Goal: Transaction & Acquisition: Purchase product/service

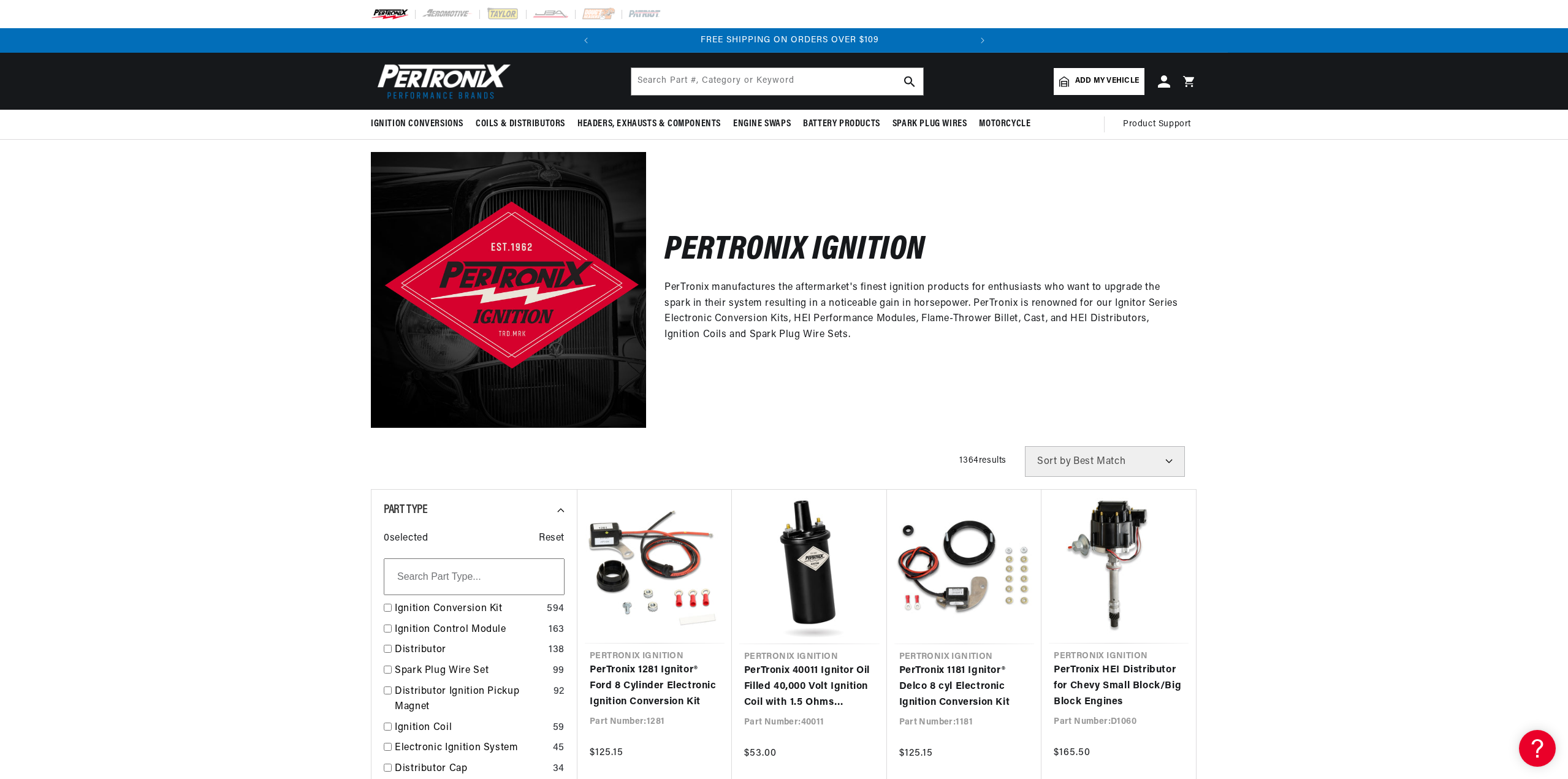
scroll to position [0, 372]
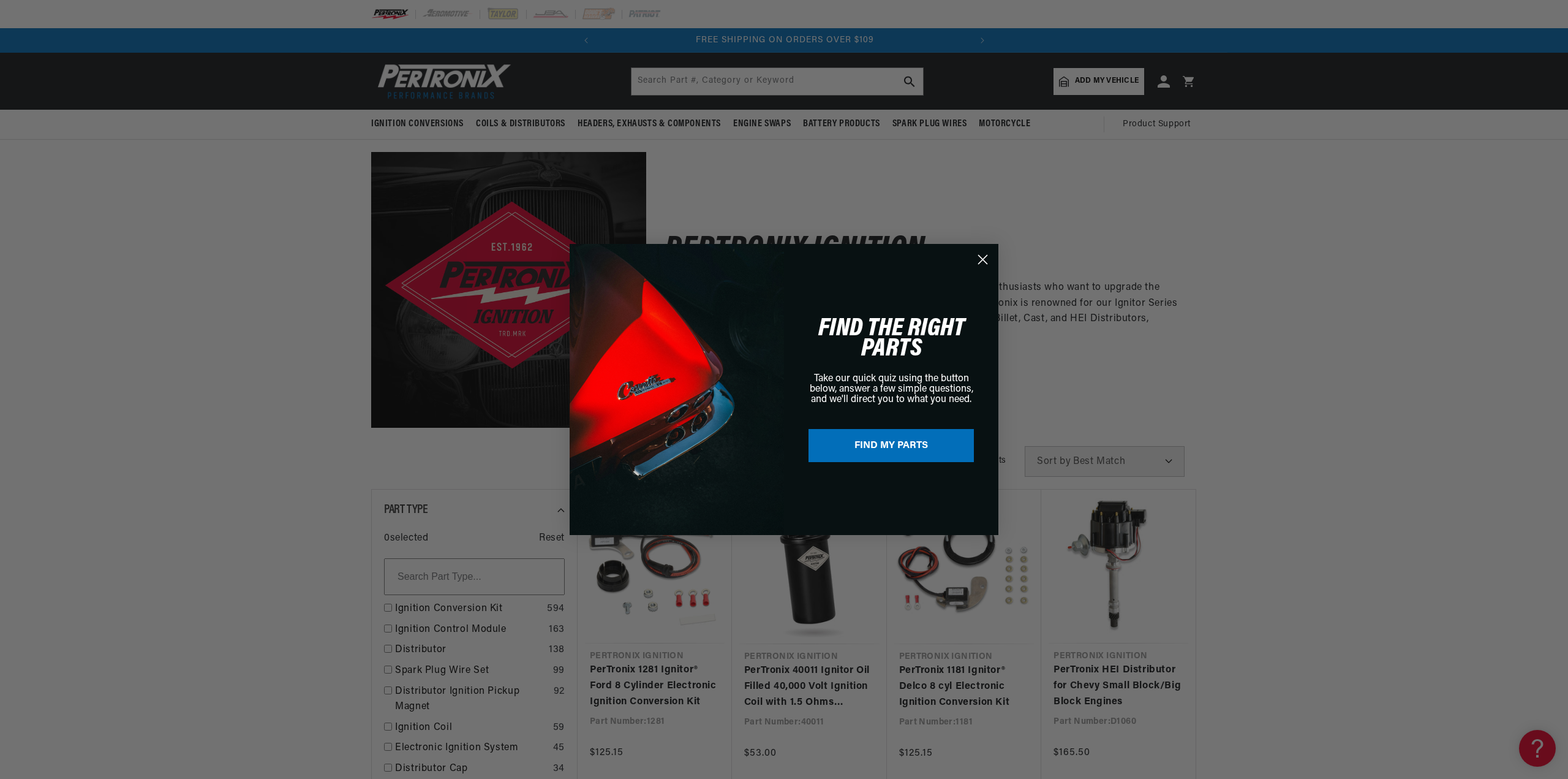
click at [982, 256] on circle "Close dialog" at bounding box center [983, 259] width 20 height 20
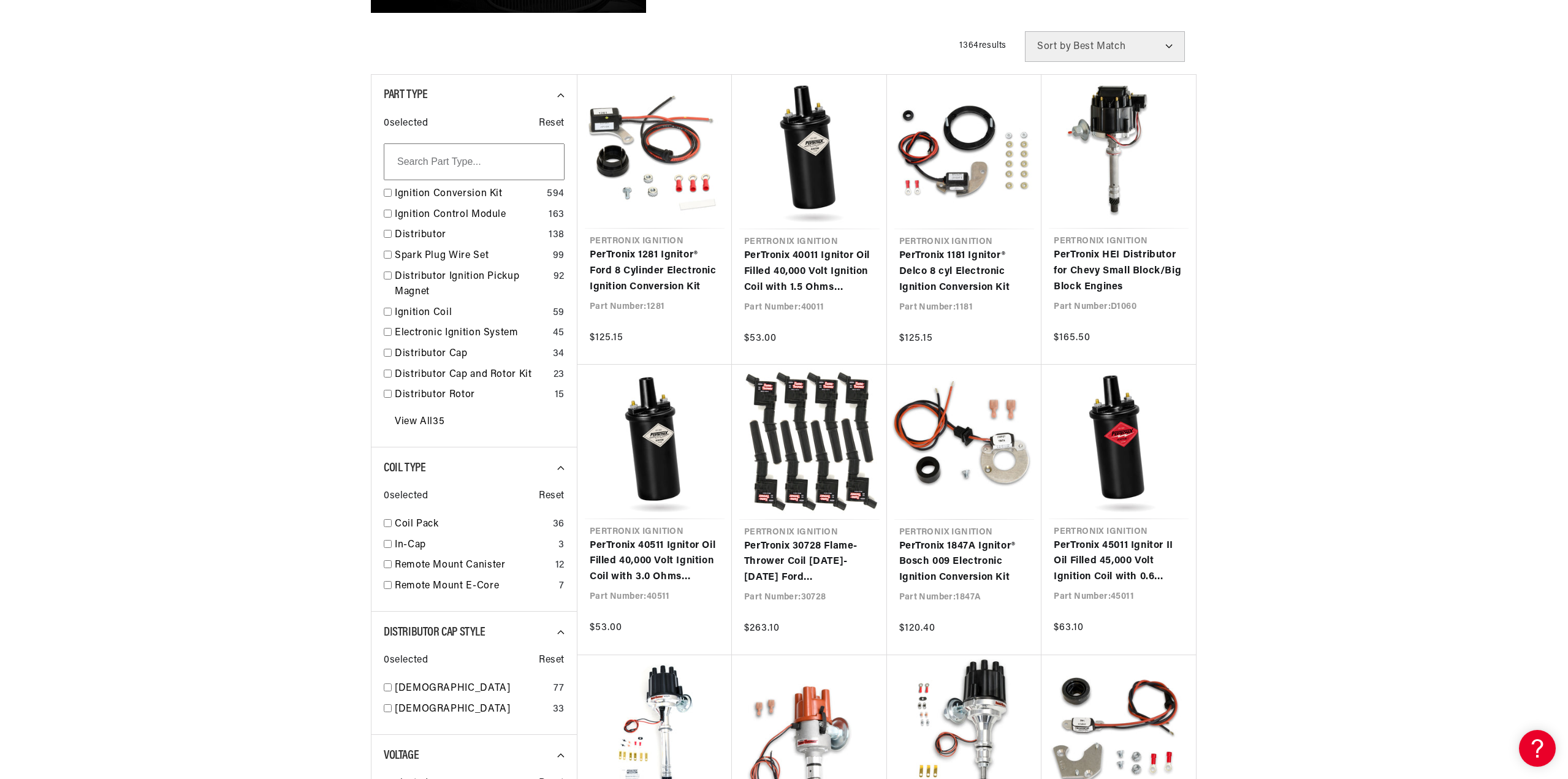
scroll to position [429, 0]
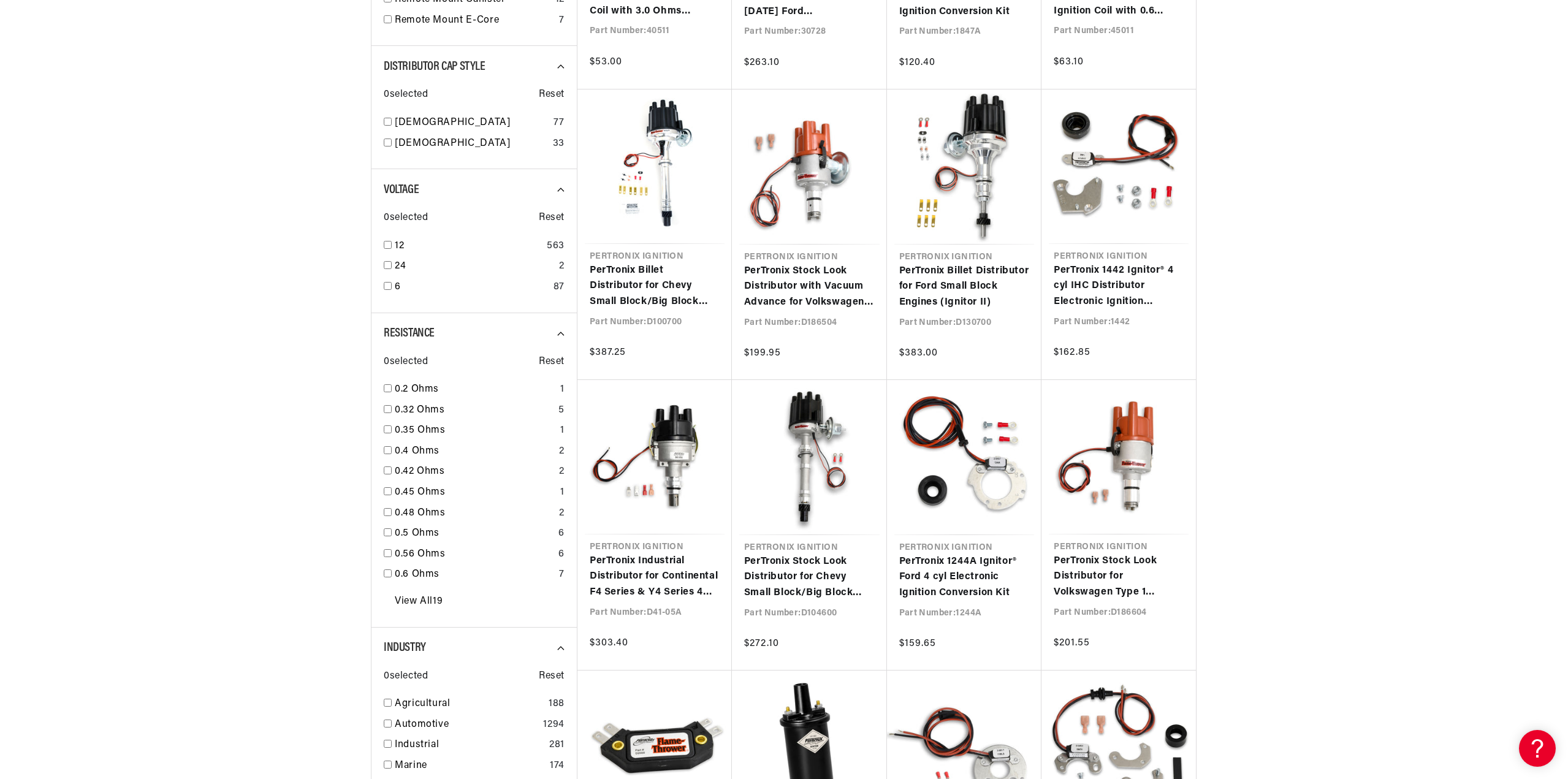
scroll to position [0, 372]
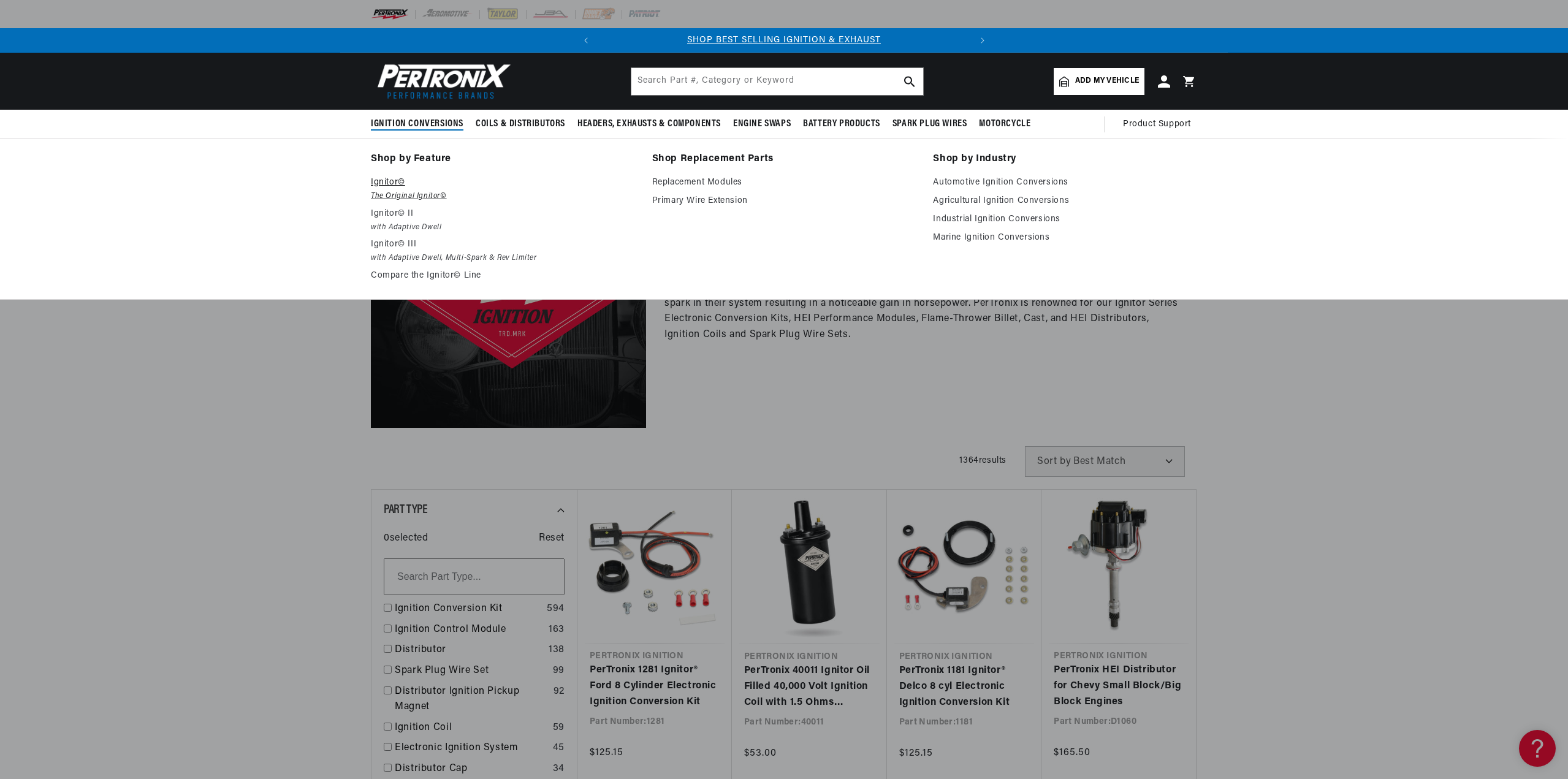
click at [387, 194] on em "The Original Ignitor©" at bounding box center [503, 197] width 264 height 13
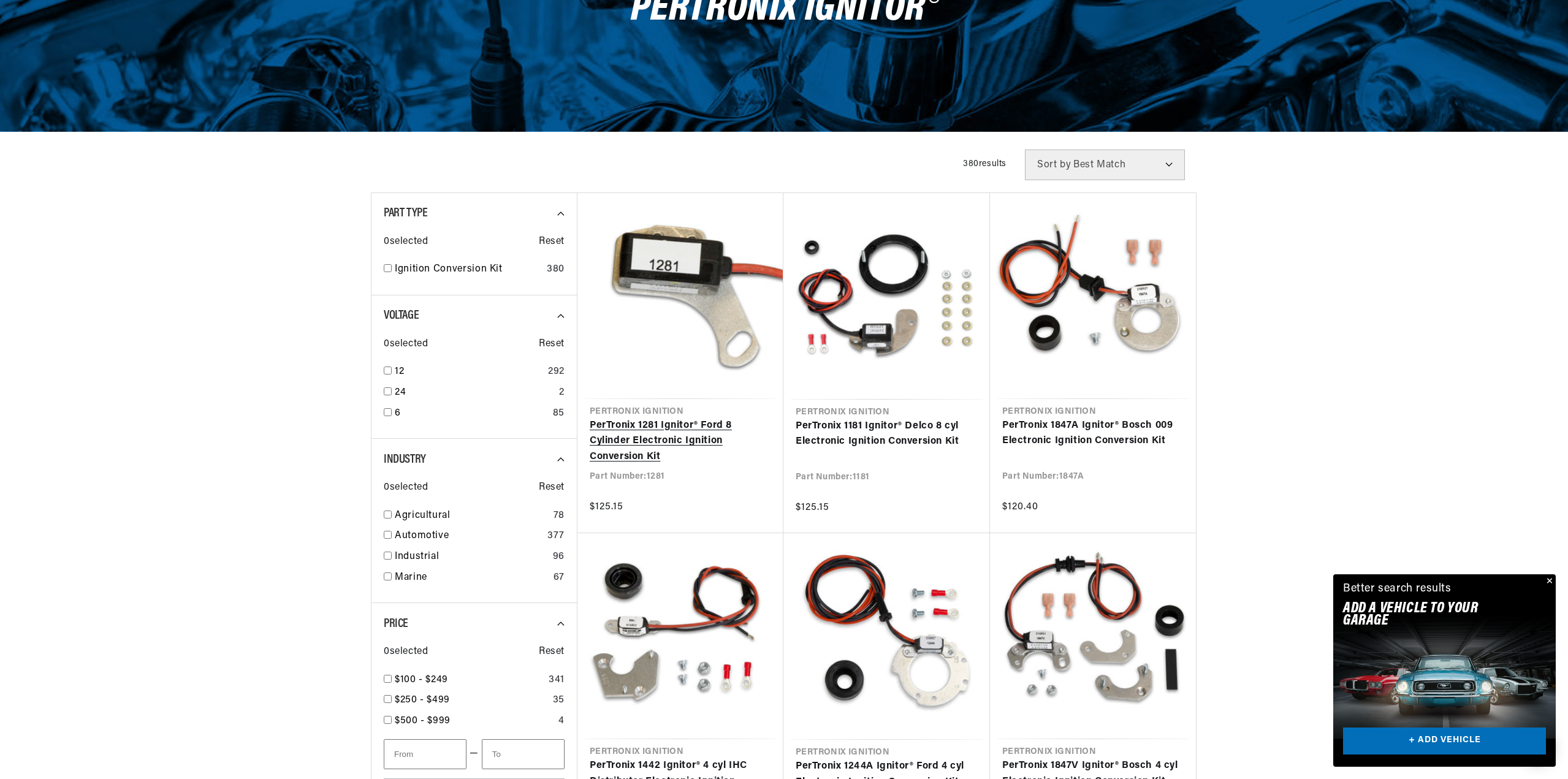
scroll to position [184, 0]
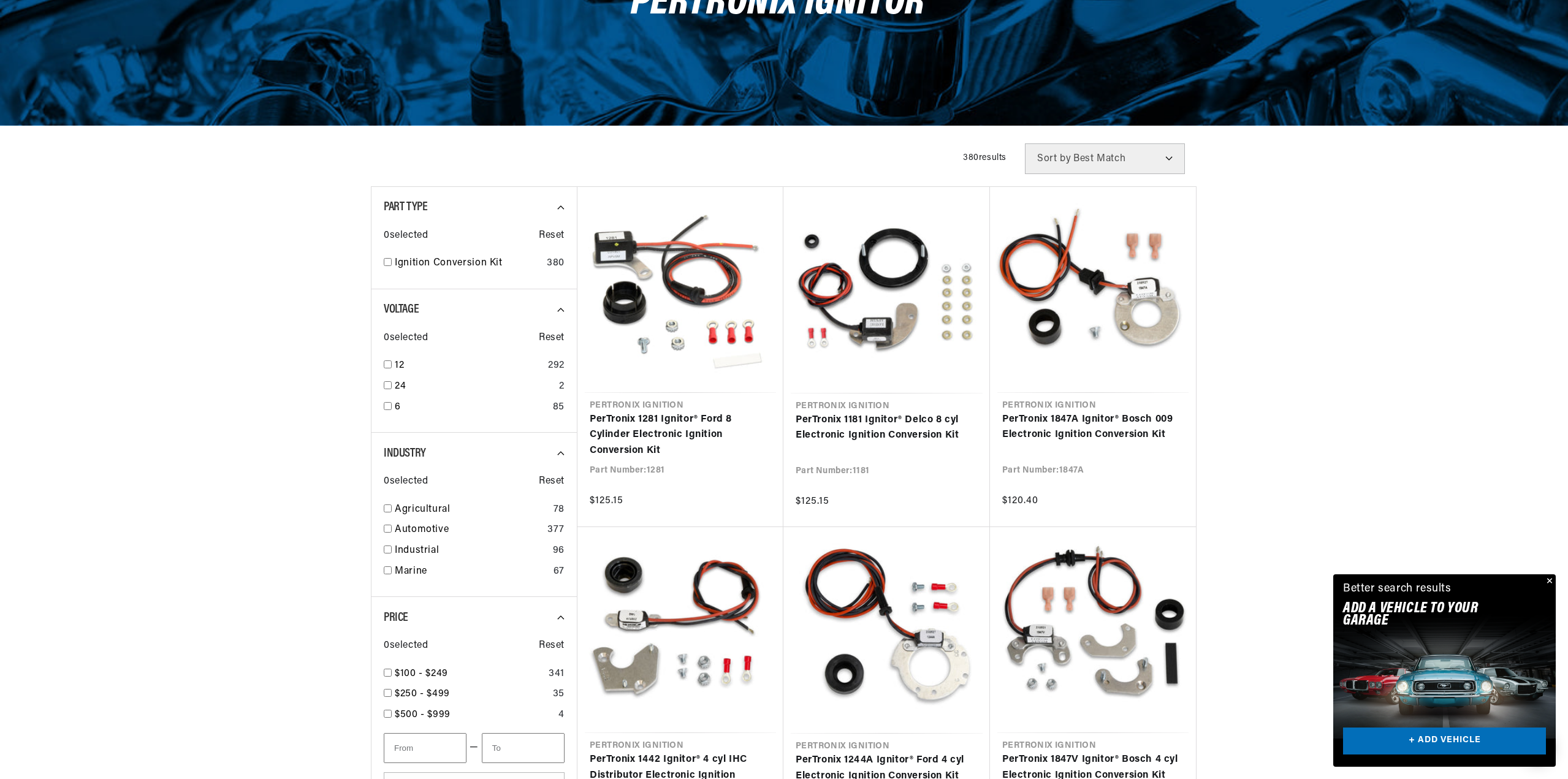
click at [1549, 581] on button "Close" at bounding box center [1549, 581] width 15 height 15
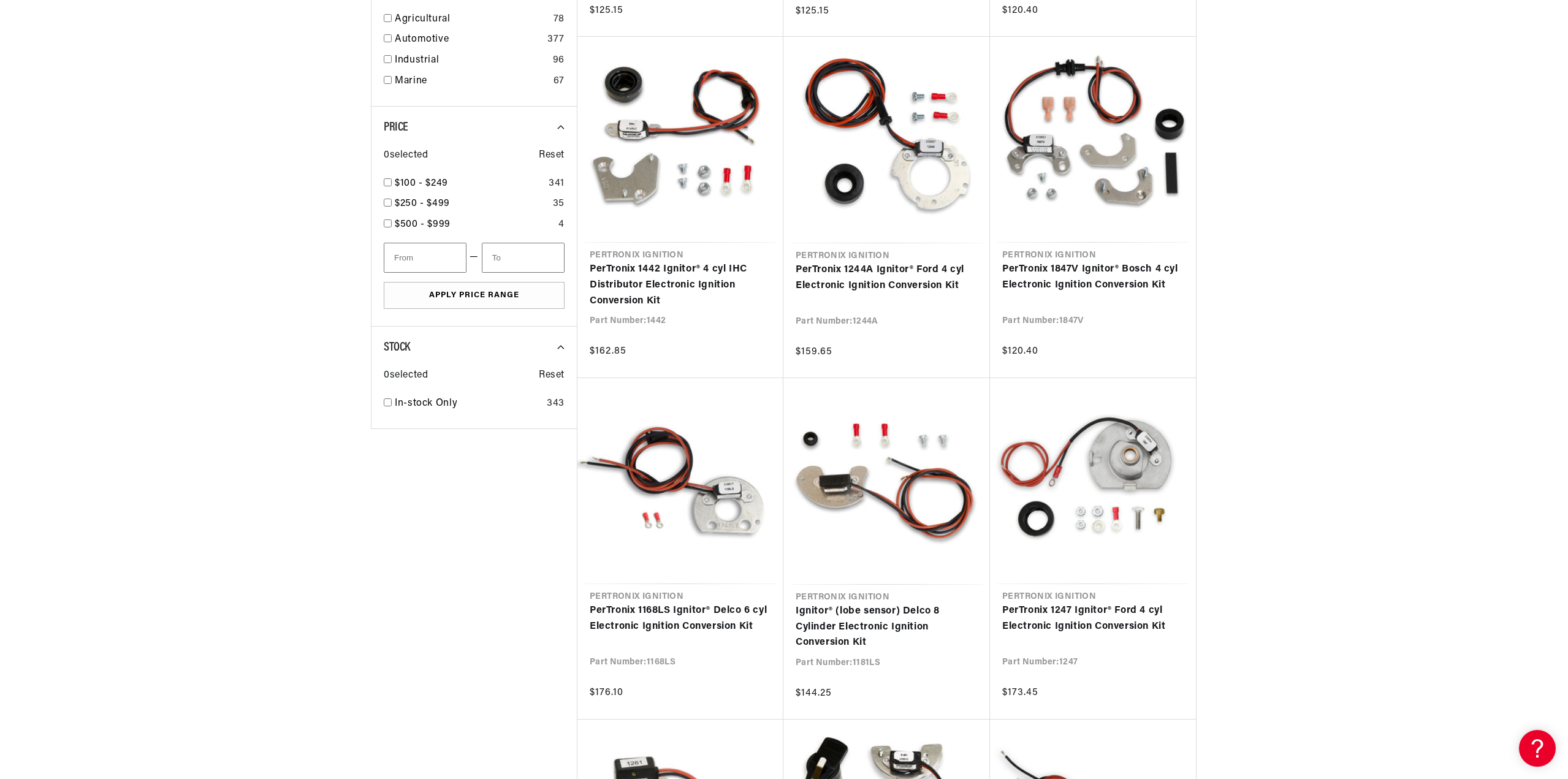
scroll to position [0, 0]
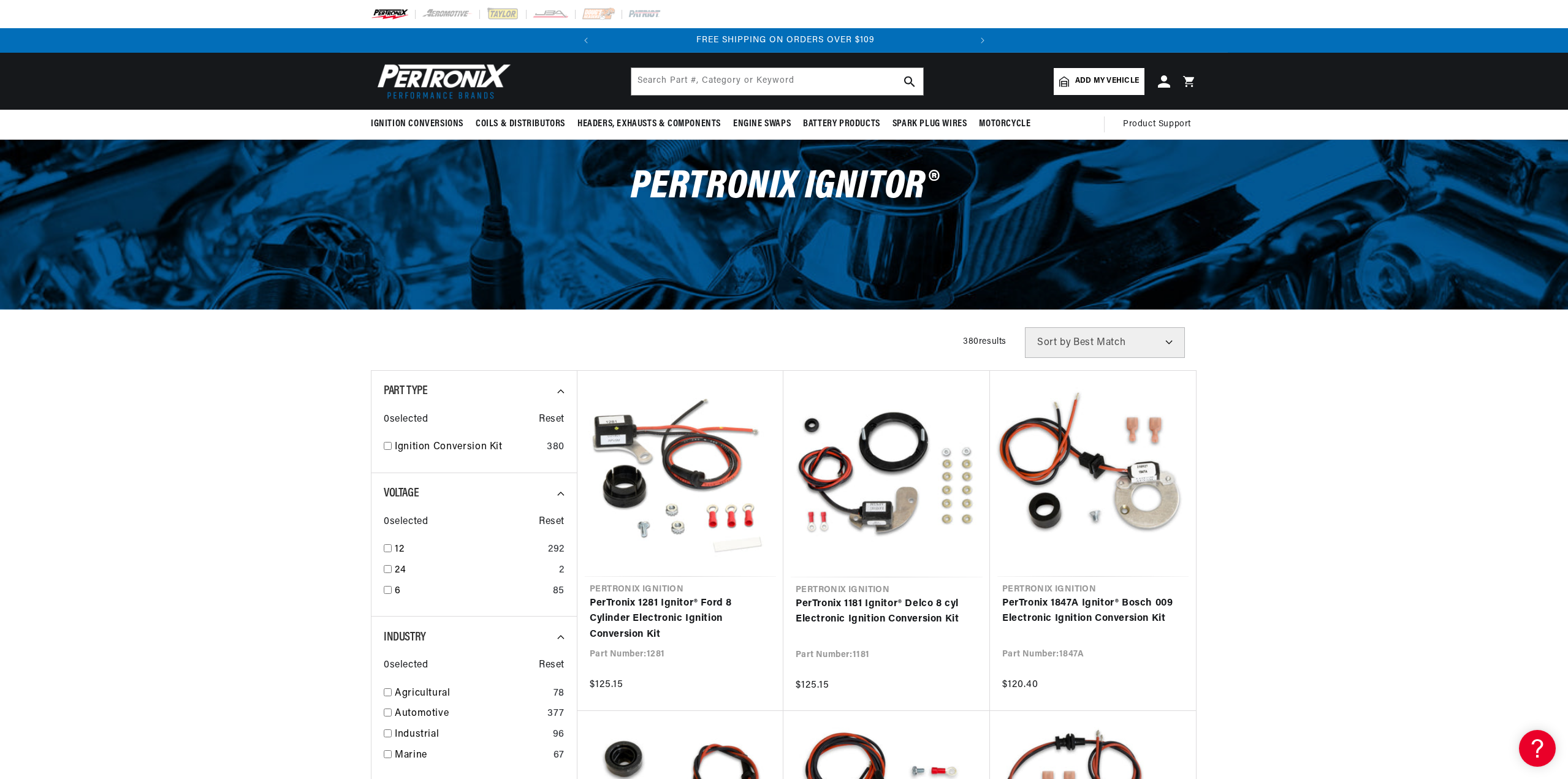
scroll to position [0, 372]
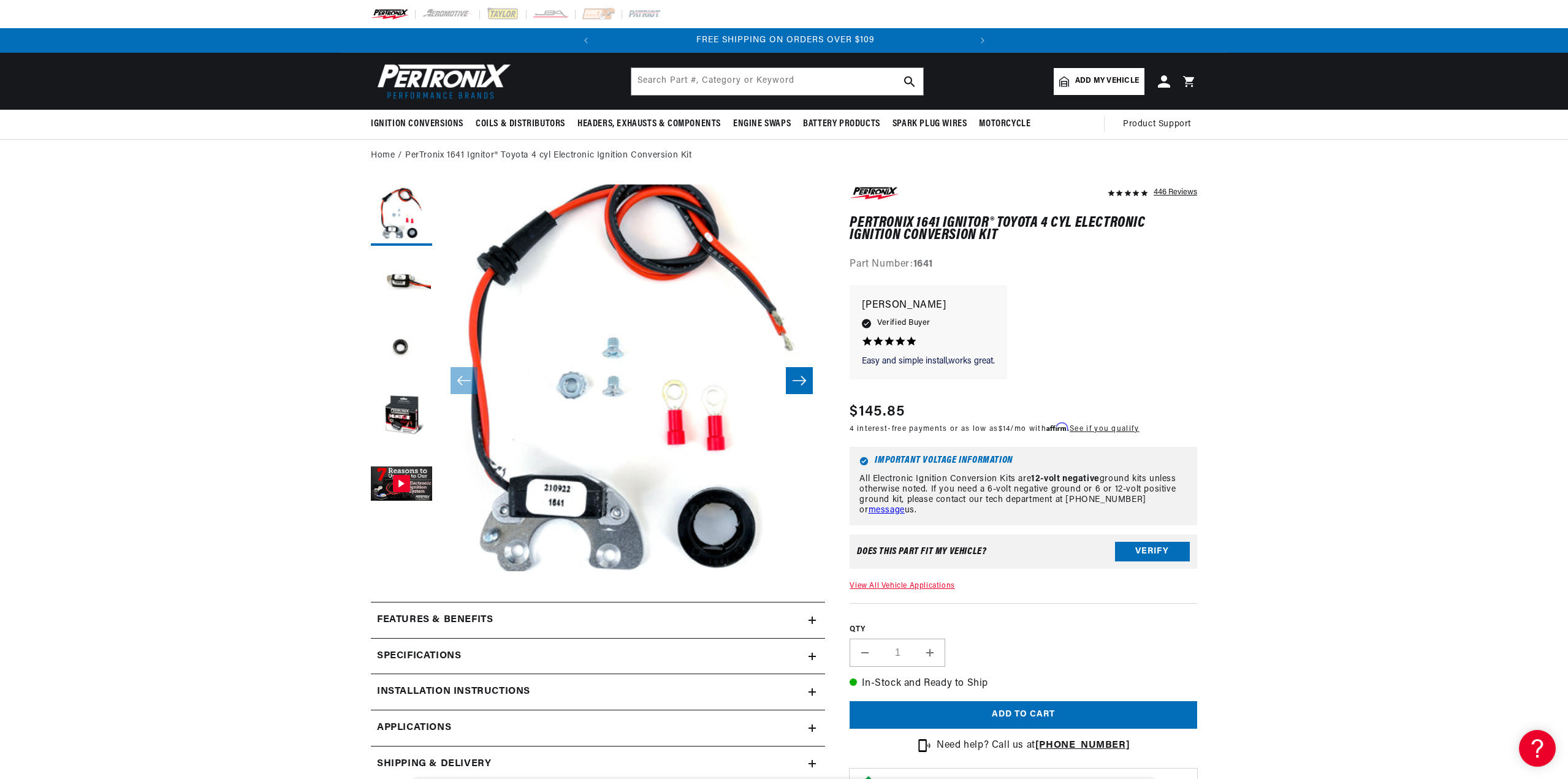
scroll to position [0, 372]
click at [407, 282] on button "Load image 2 in gallery view" at bounding box center [402, 283] width 62 height 62
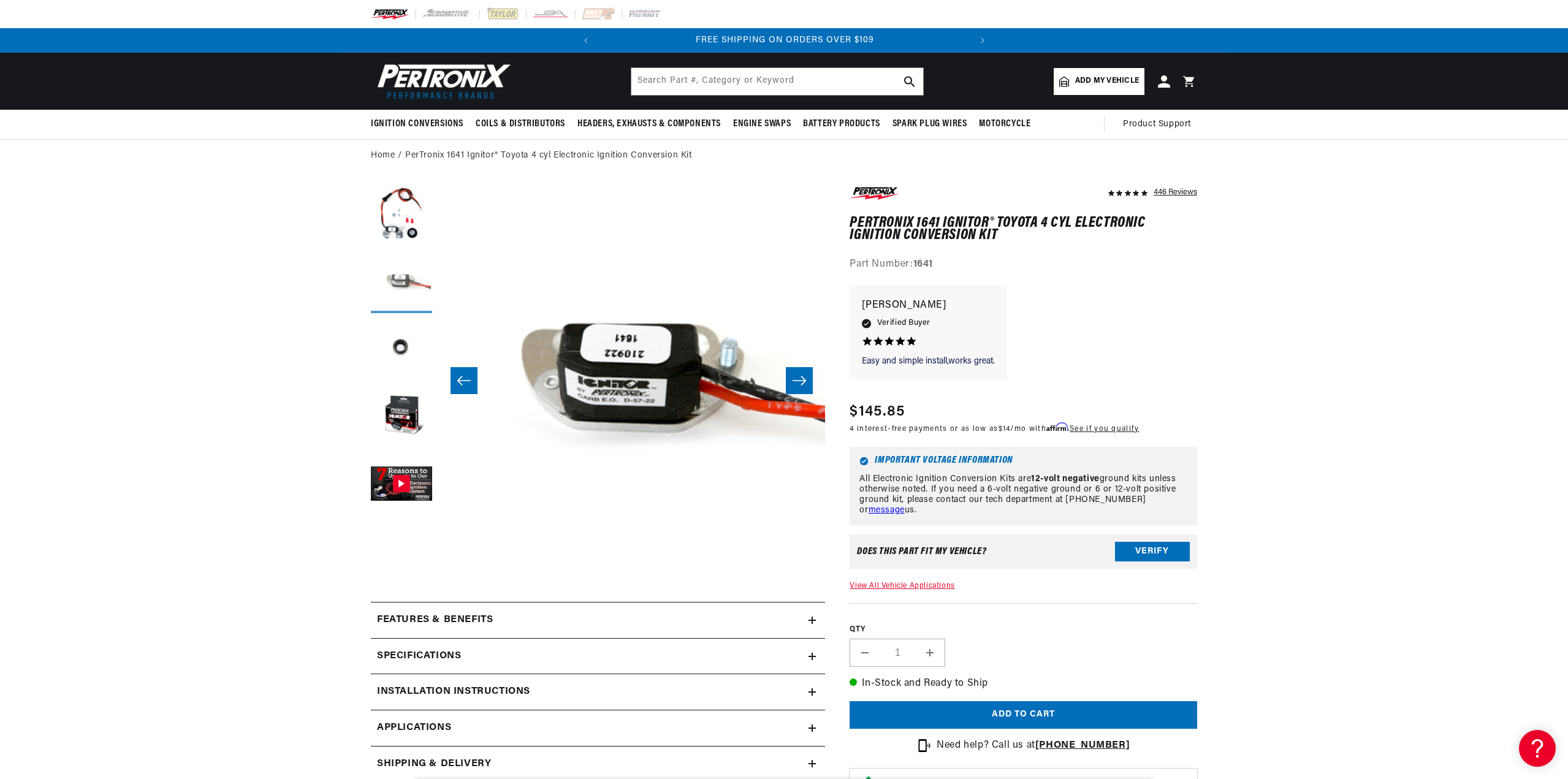
scroll to position [0, 387]
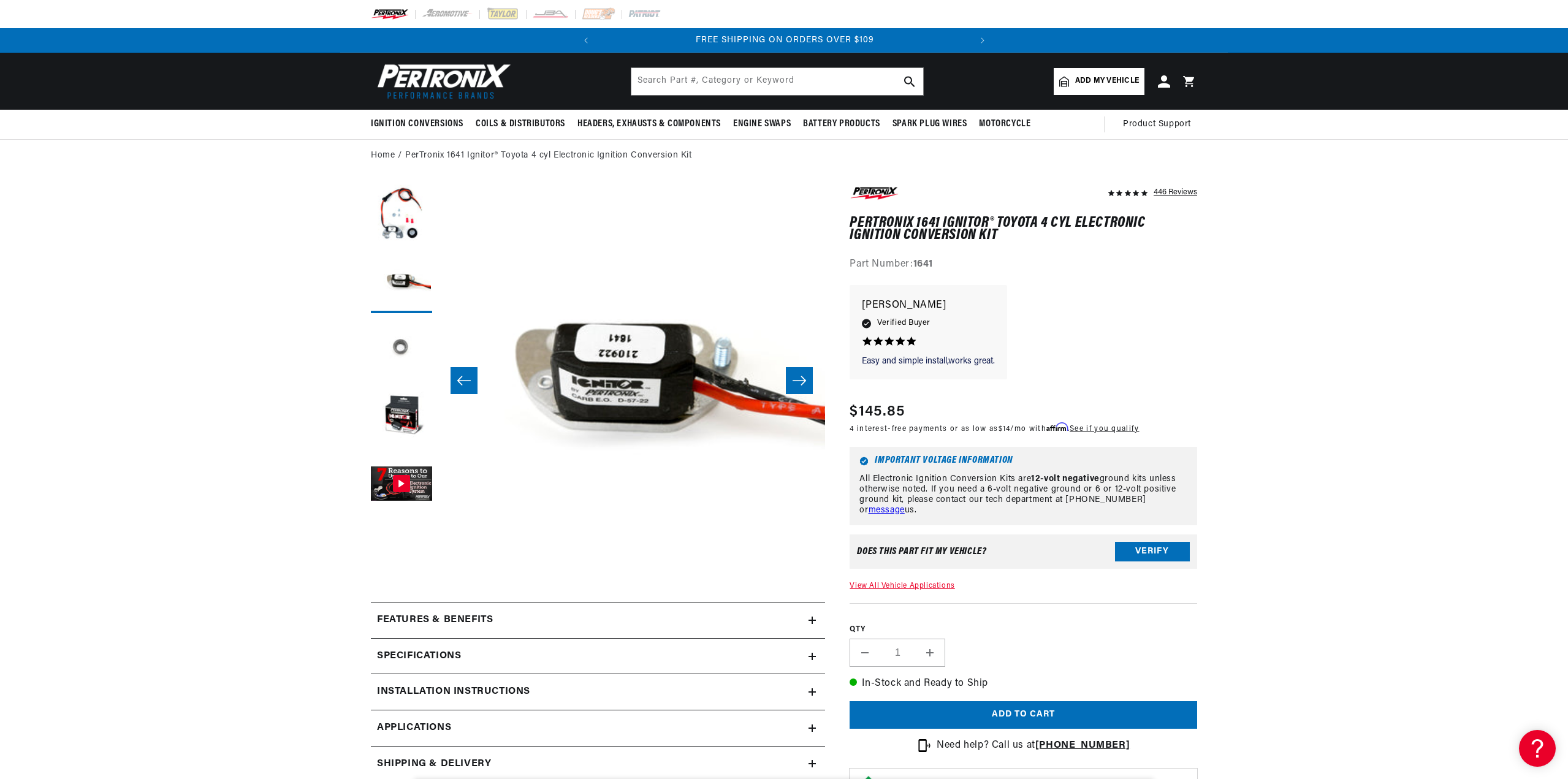
click at [409, 329] on button "Load image 3 in gallery view" at bounding box center [402, 350] width 62 height 62
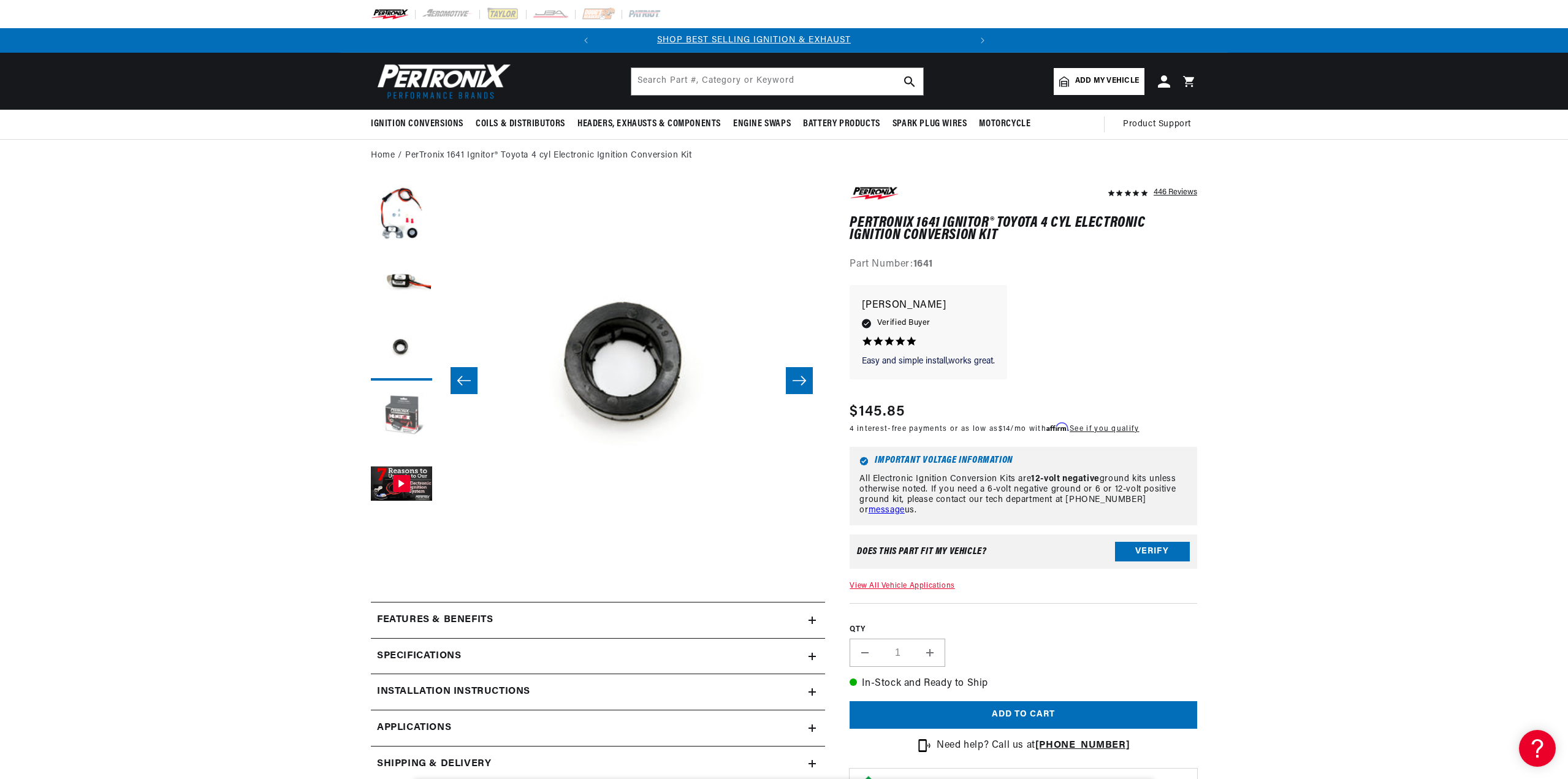
scroll to position [0, 0]
click at [397, 415] on button "Load image 4 in gallery view" at bounding box center [402, 418] width 62 height 62
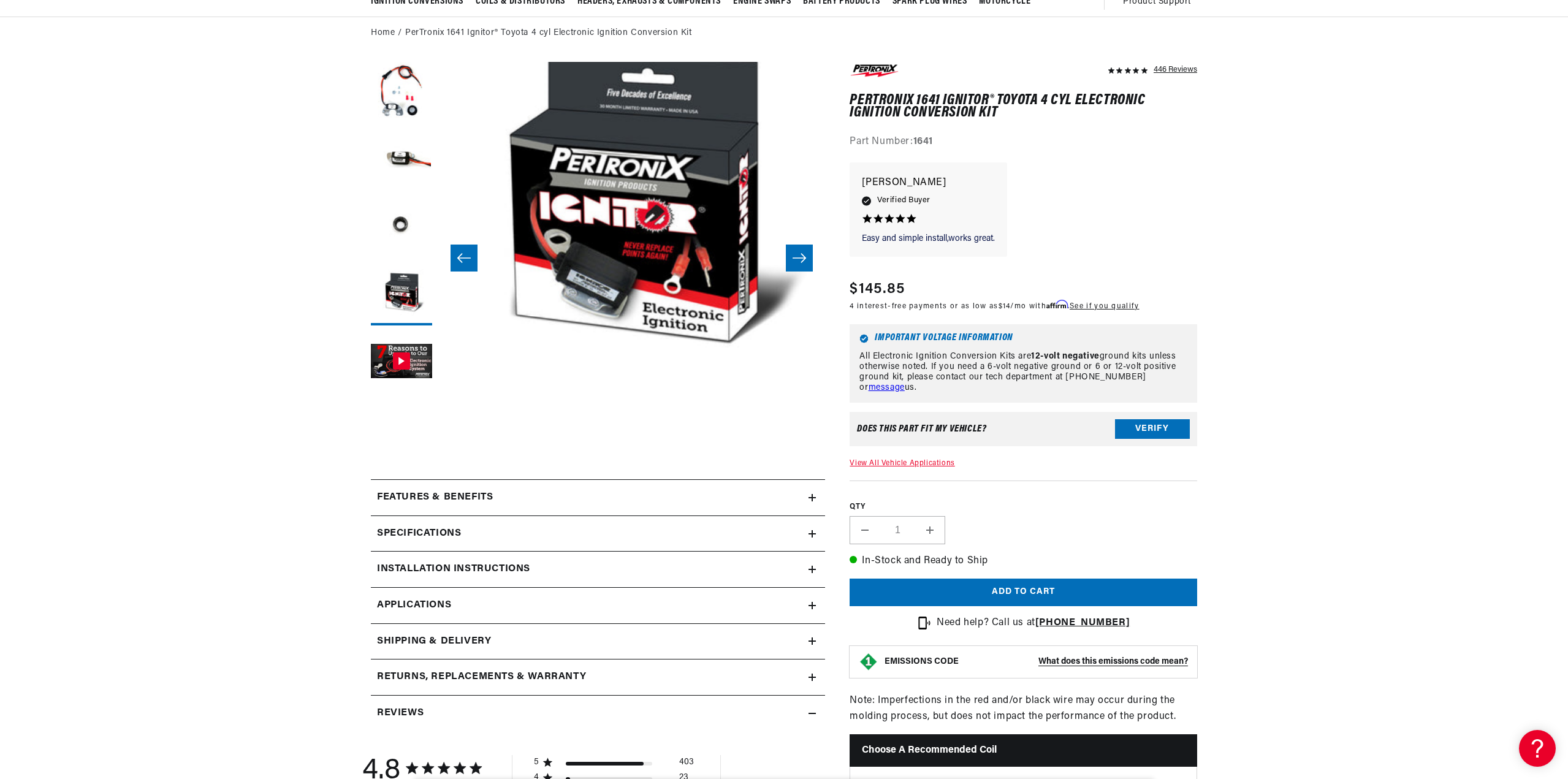
scroll to position [0, 372]
click at [1147, 428] on button "Verify" at bounding box center [1153, 429] width 75 height 19
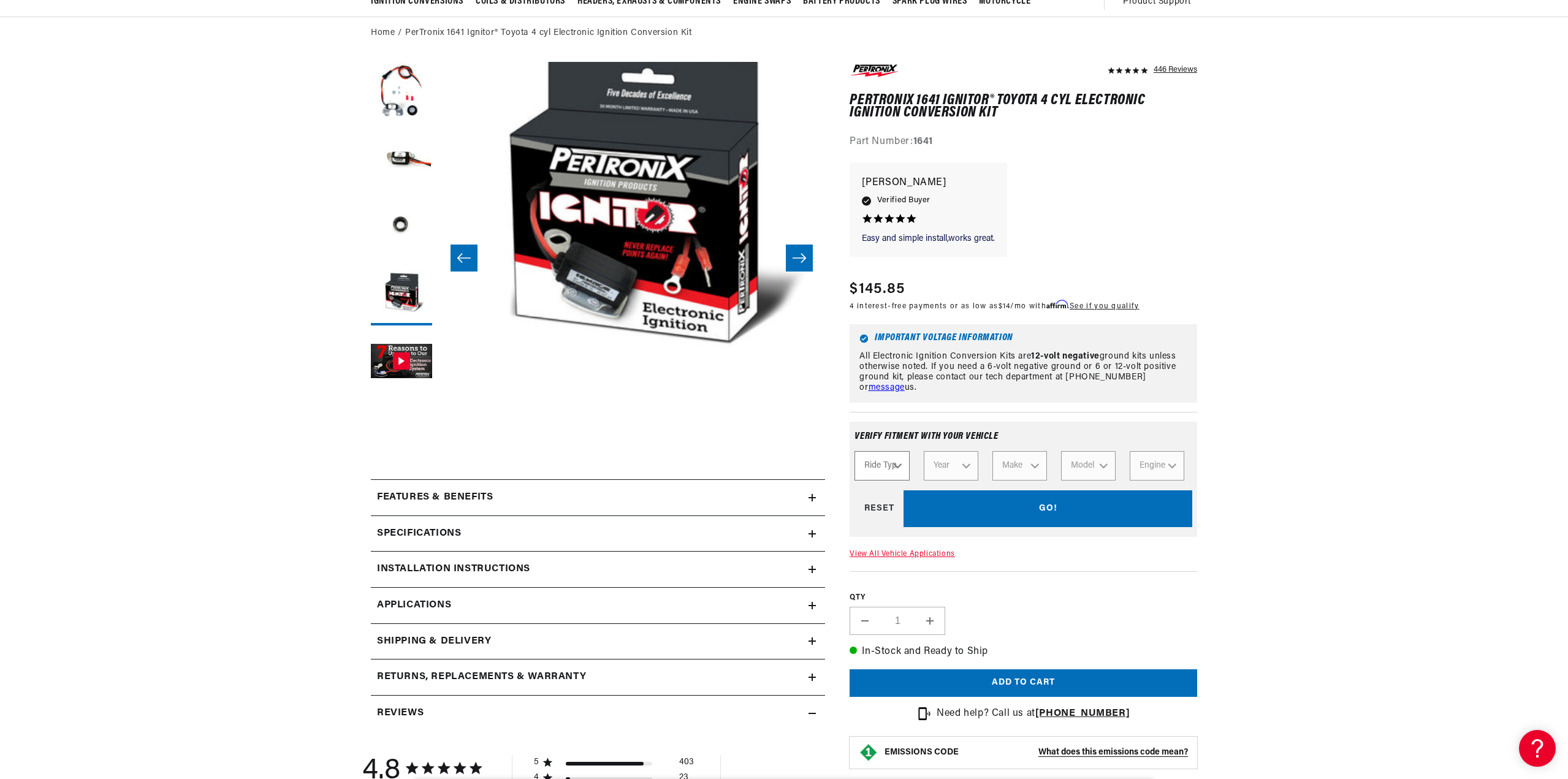
click at [893, 467] on select "Ride Type Automotive Agricultural Industrial Marine Motorcycle" at bounding box center [881, 466] width 54 height 29
select select "Automotive"
click at [854, 451] on select "Ride Type Automotive Agricultural Industrial Marine Motorcycle" at bounding box center [881, 466] width 54 height 29
select select "Automotive"
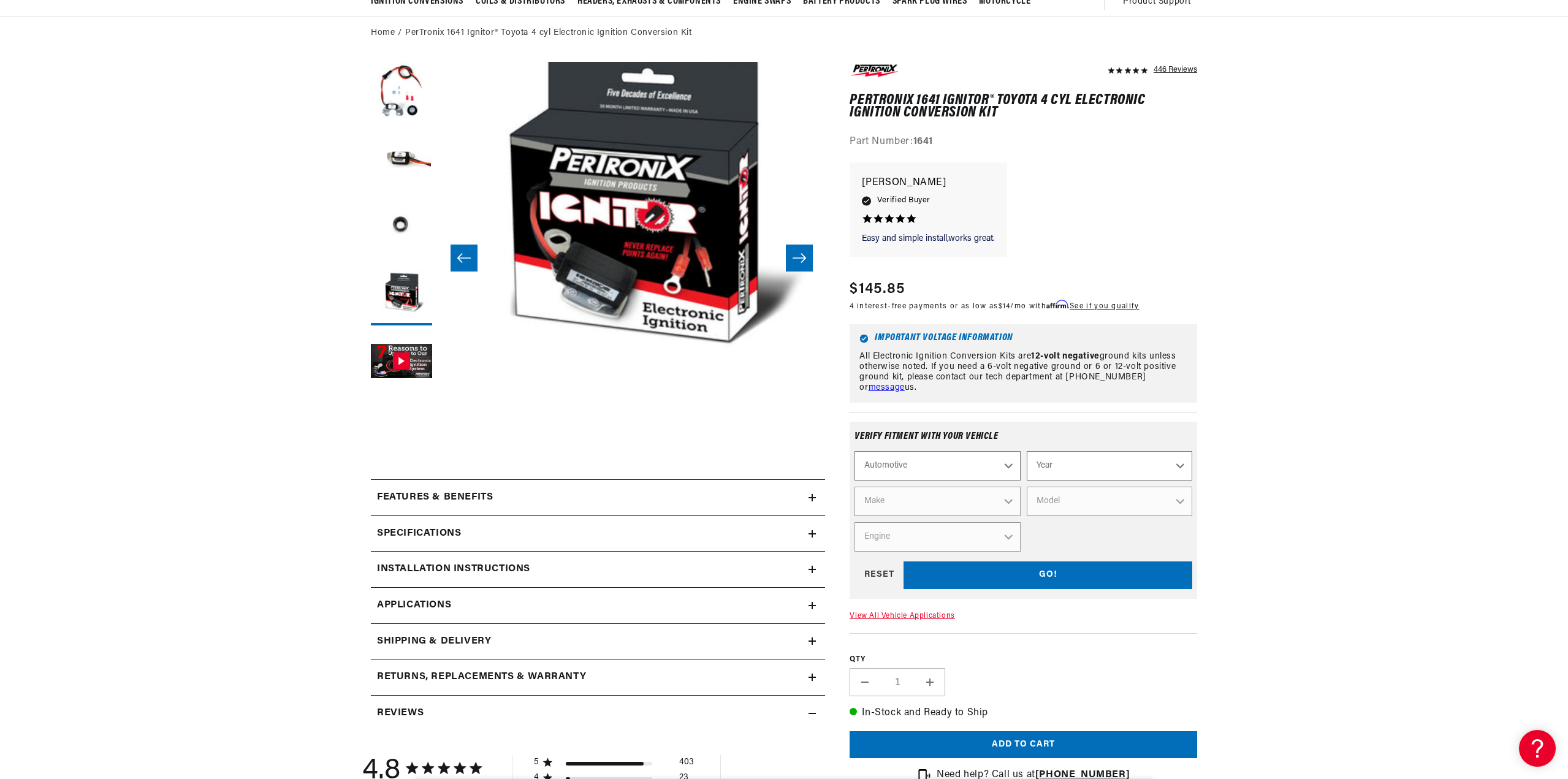
click at [1114, 466] on select "Year [DATE] 2023 2022 2021 2020 2019 2018 2017 2016 2015 2014 2013 2012 2011 20…" at bounding box center [1110, 466] width 165 height 29
select select "1977"
click at [1027, 451] on select "Year [DATE] 2023 2022 2021 2020 2019 2018 2017 2016 2015 2014 2013 2012 2011 20…" at bounding box center [1110, 466] width 165 height 29
select select "1977"
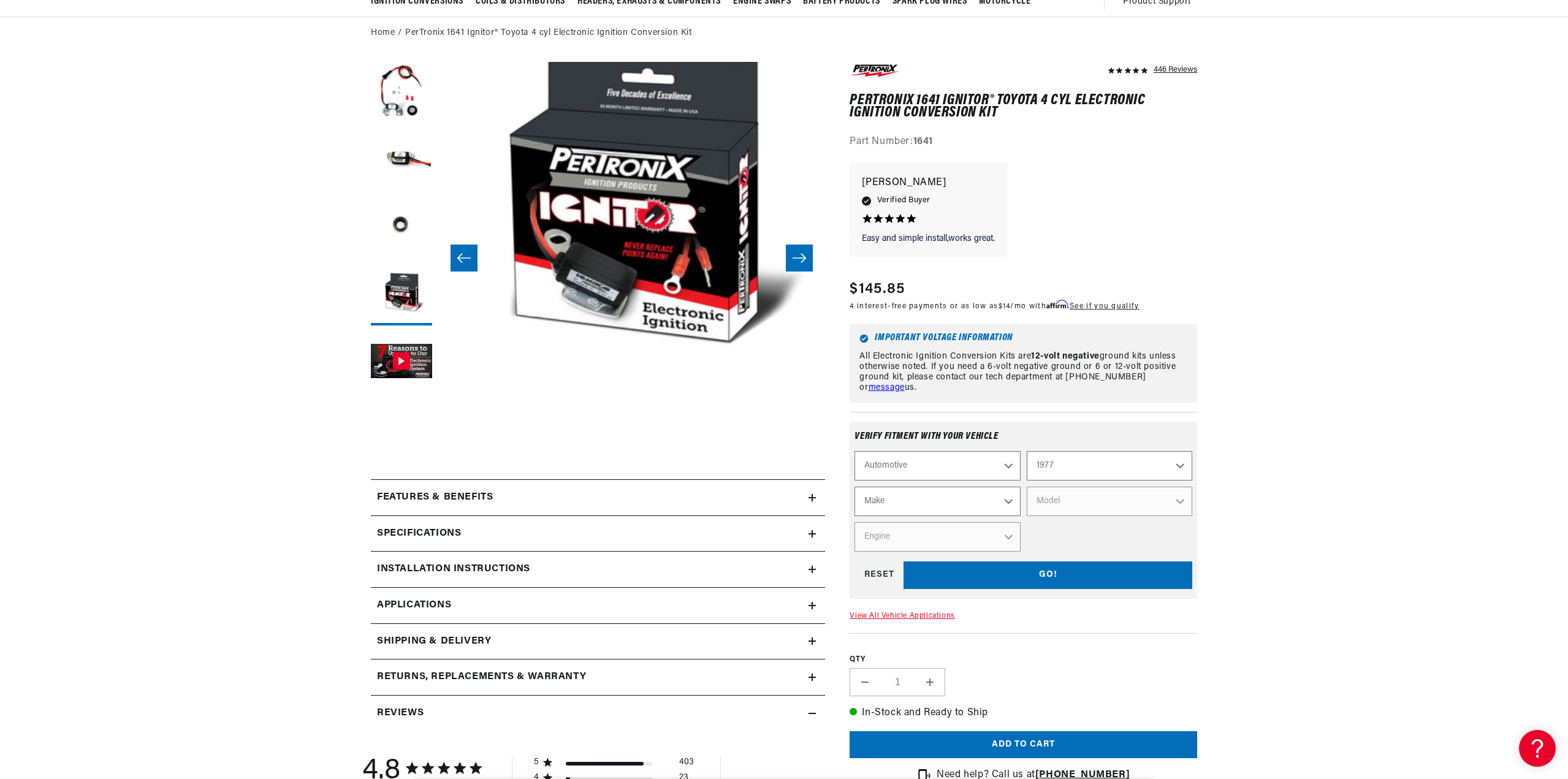
click at [986, 496] on select "Make Alfa Romeo American Motors Audi Avanti BMW Buick Cadillac Checker Chevrole…" at bounding box center [937, 501] width 165 height 29
select select "Toyota"
click at [854, 487] on select "Make Alfa Romeo American Motors Audi Avanti BMW Buick Cadillac Checker Chevrole…" at bounding box center [937, 501] width 165 height 29
select select "Toyota"
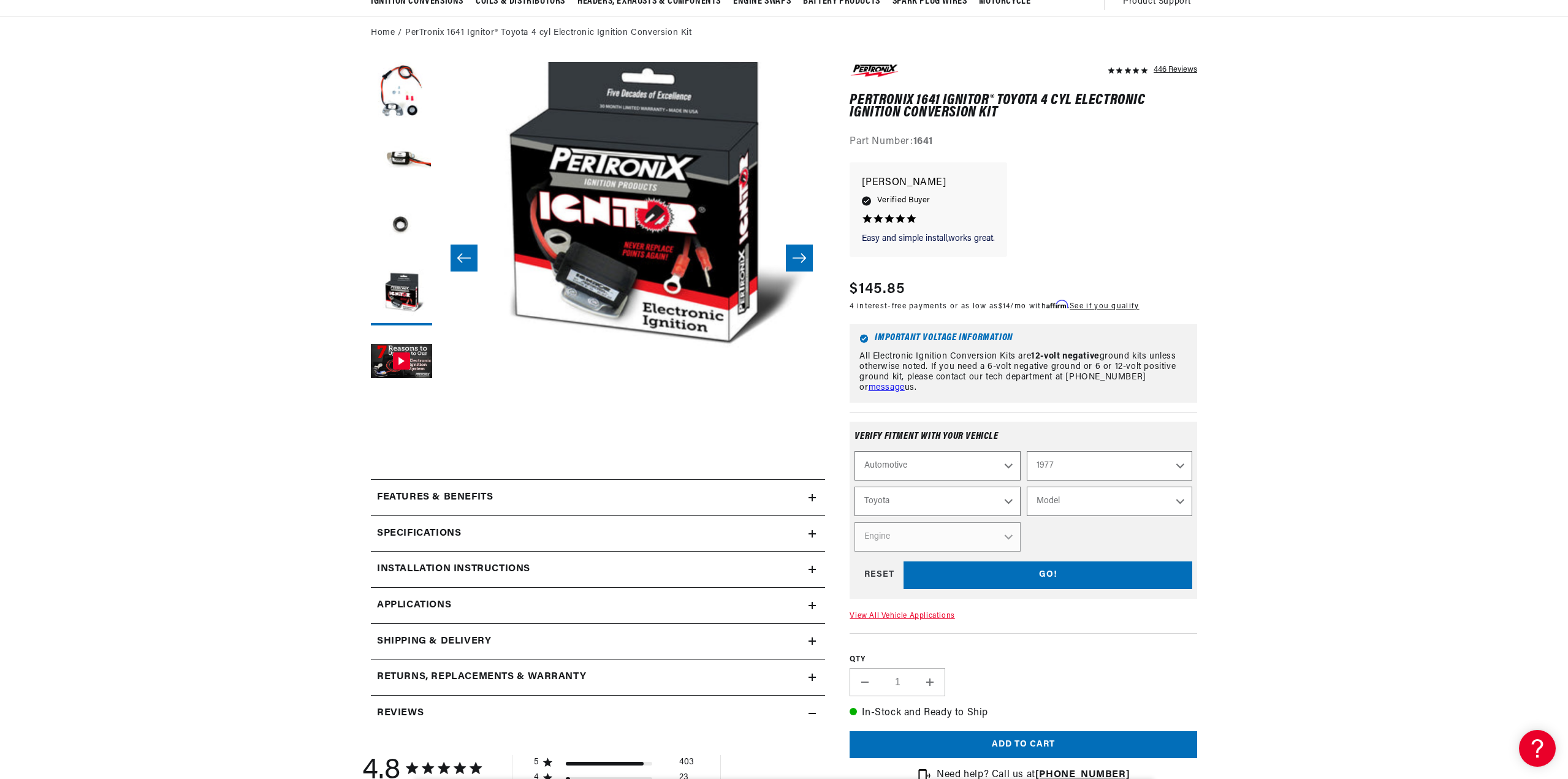
click at [1181, 500] on select "Model Land Cruiser Landcruiser" at bounding box center [1110, 501] width 165 height 29
click at [1027, 487] on select "Model Land Cruiser Landcruiser" at bounding box center [1110, 501] width 165 height 29
click at [1068, 504] on select "Model Land Cruiser Landcruiser" at bounding box center [1110, 501] width 165 height 29
click at [1070, 503] on select "Model Land Cruiser Landcruiser" at bounding box center [1110, 501] width 165 height 29
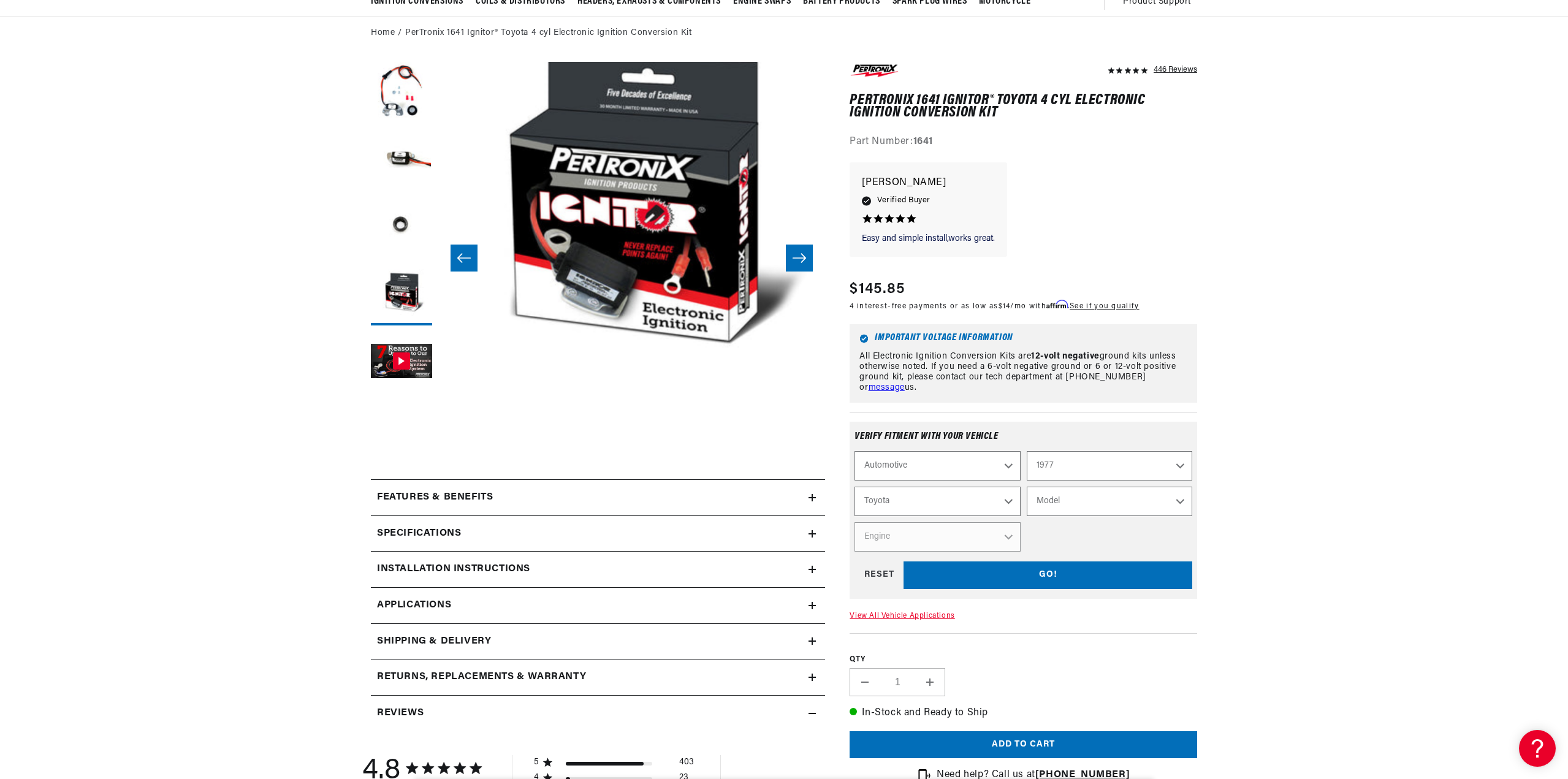
click at [1072, 502] on select "Model Land Cruiser Landcruiser" at bounding box center [1110, 501] width 165 height 29
select select "Land-Cruiser"
click at [1027, 487] on select "Model Land Cruiser Landcruiser" at bounding box center [1110, 501] width 165 height 29
select select "Model"
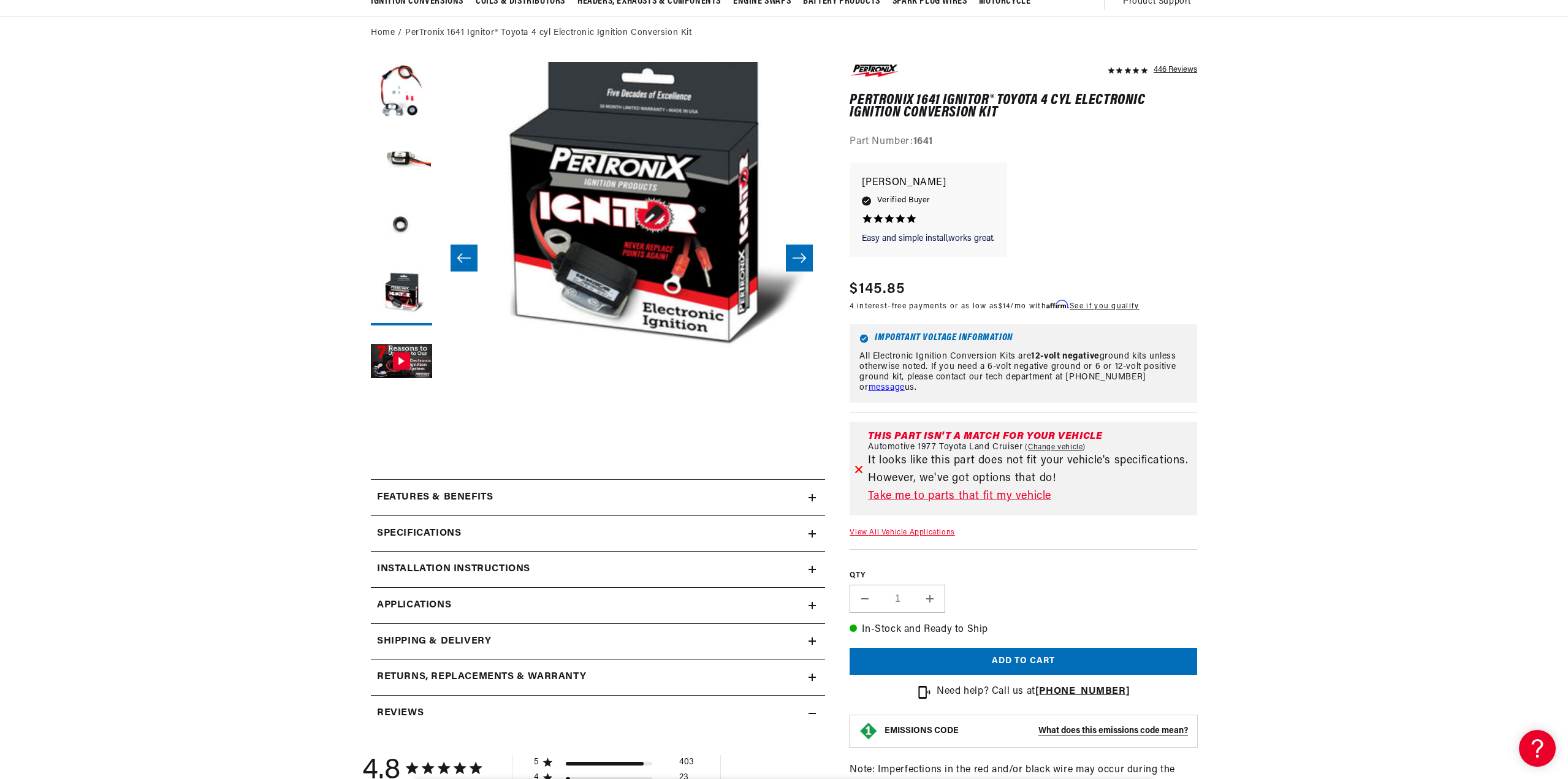
scroll to position [0, 372]
click at [982, 498] on link "Take me to parts that fit my vehicle" at bounding box center [1030, 496] width 324 height 18
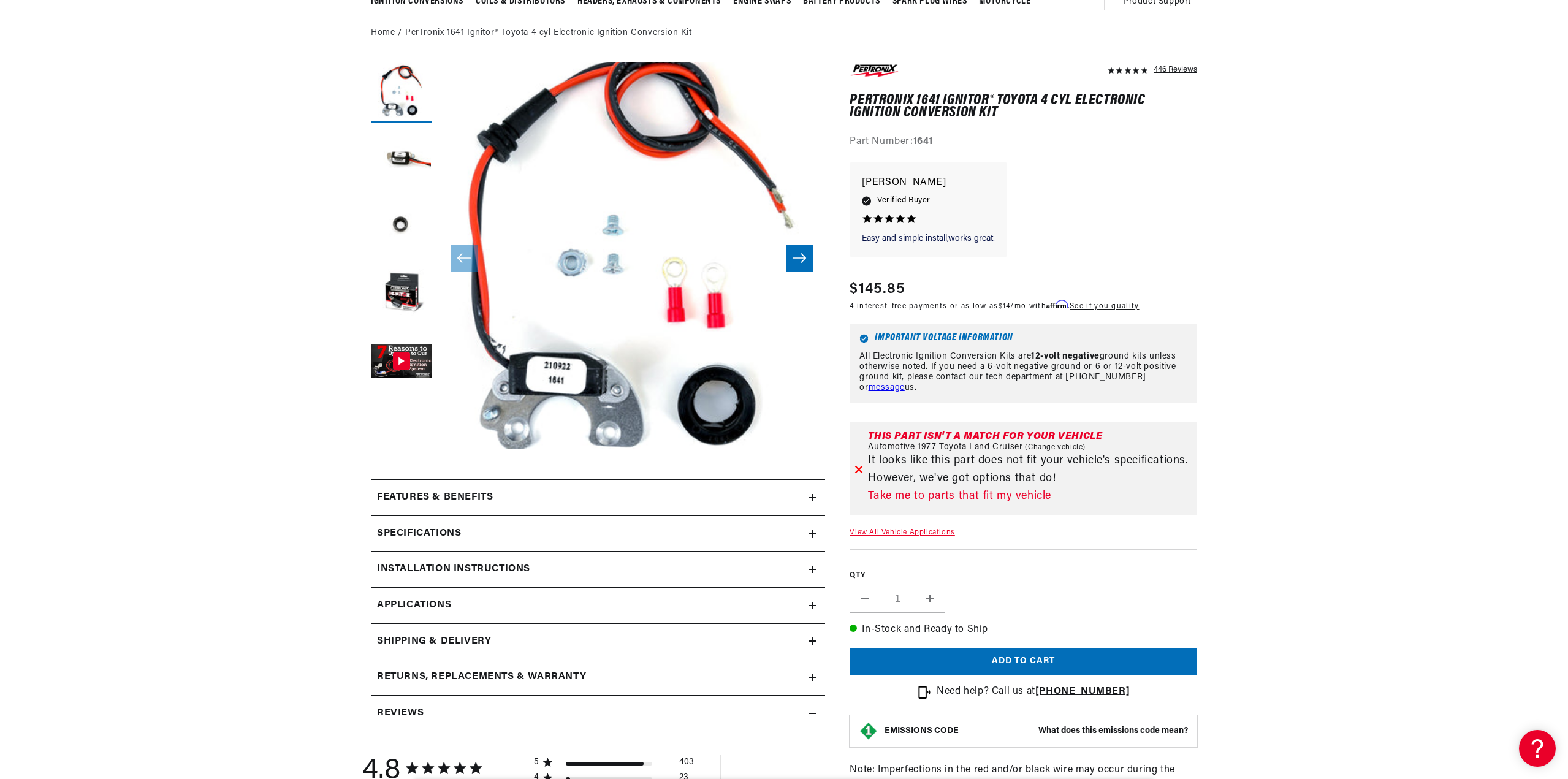
click at [857, 470] on icon at bounding box center [859, 469] width 9 height 9
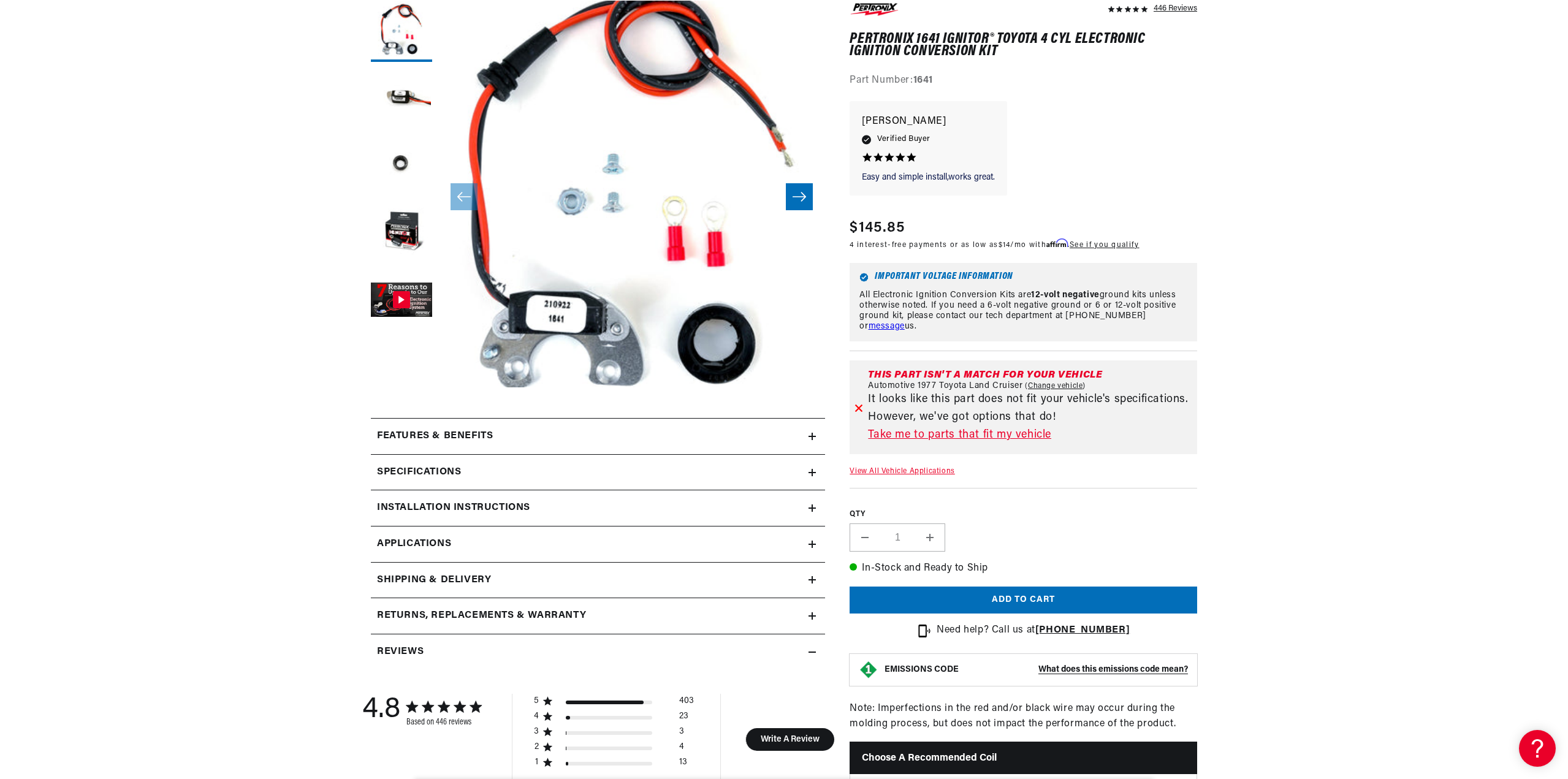
click at [917, 471] on link "View All Vehicle Applications" at bounding box center [901, 470] width 104 height 7
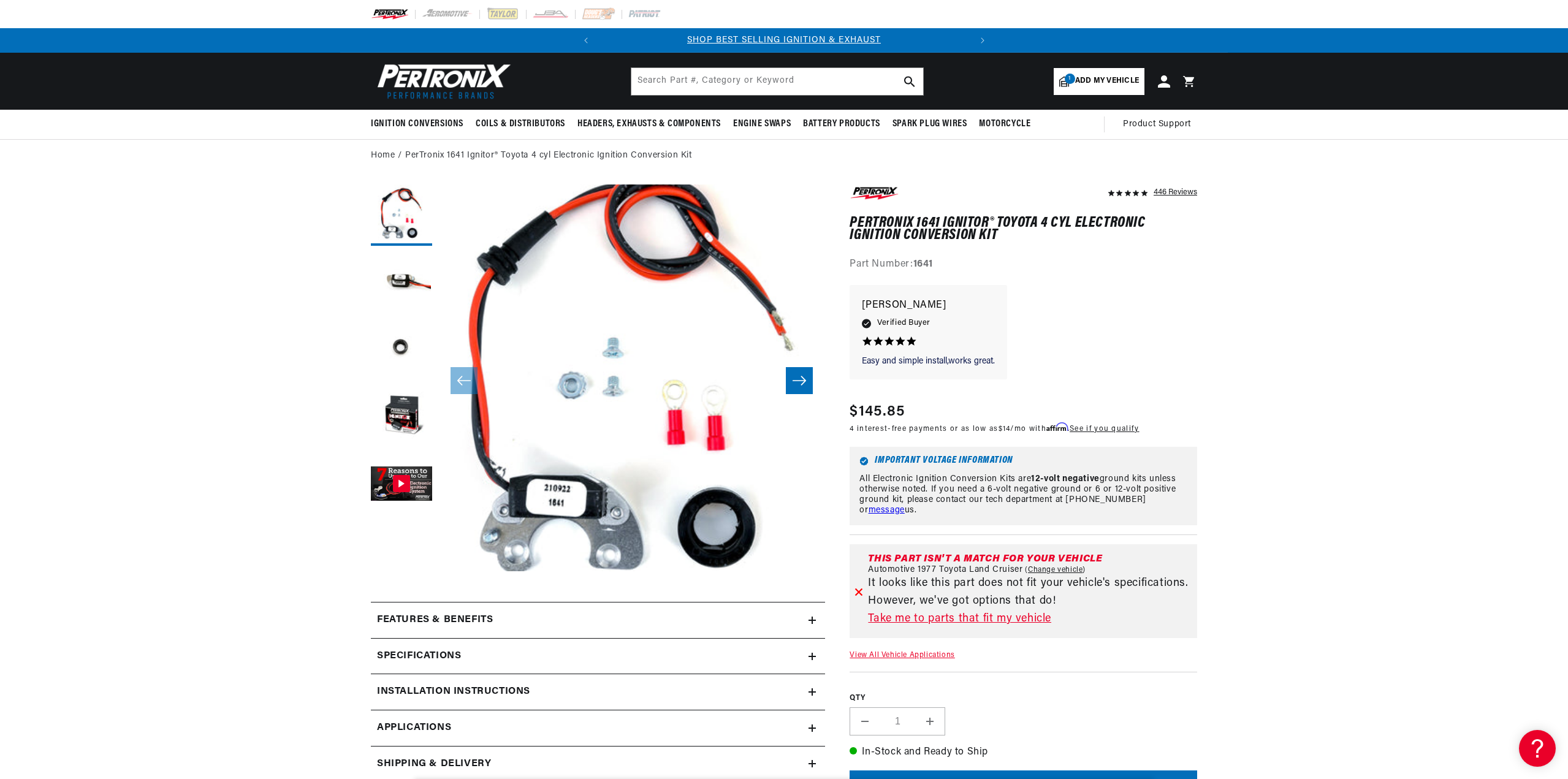
click at [1076, 83] on span "Add my vehicle" at bounding box center [1106, 81] width 64 height 11
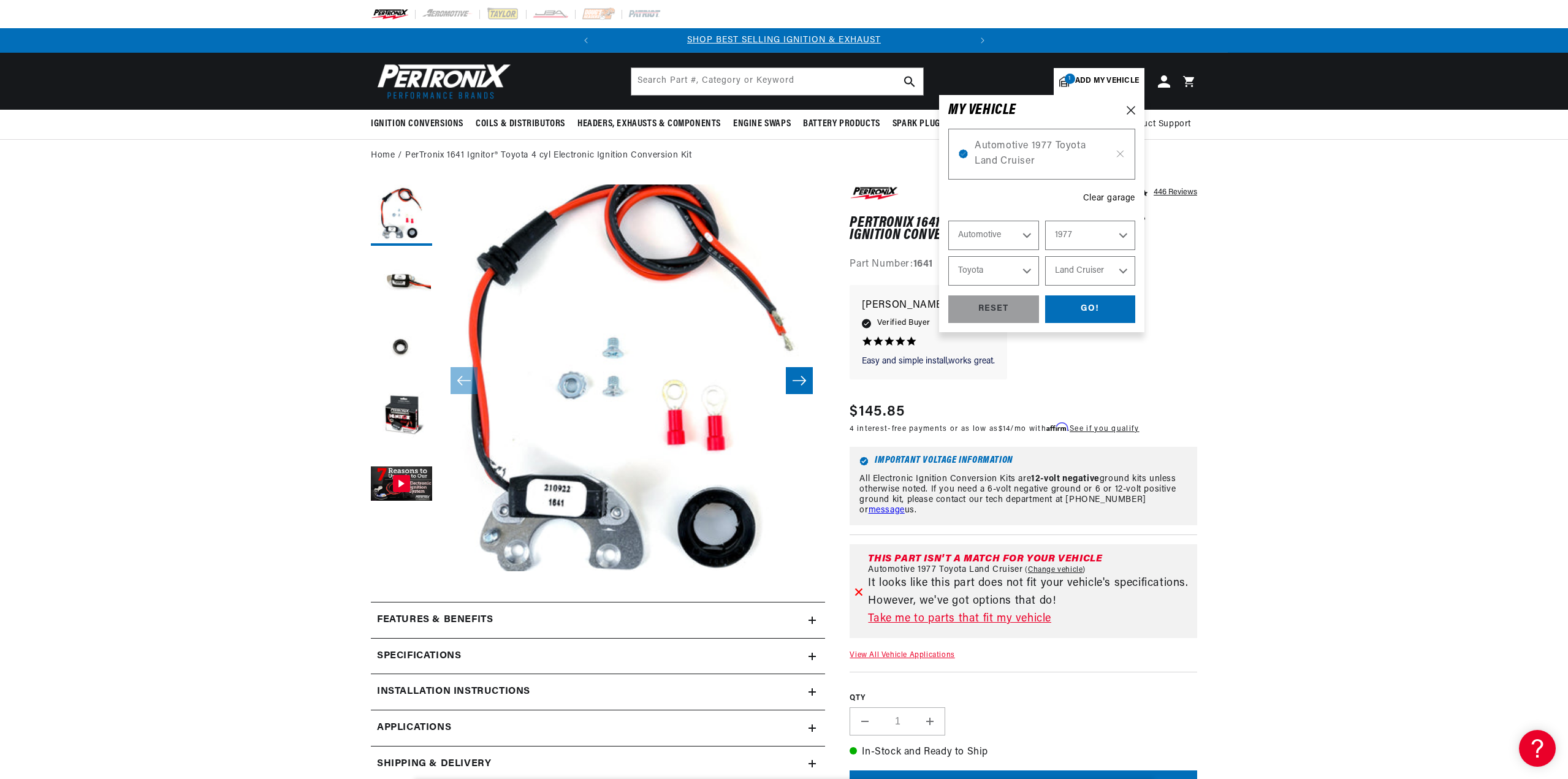
select select "Year"
select select "Make"
select select "Model"
click at [1121, 157] on icon at bounding box center [1120, 154] width 11 height 10
select select "1977"
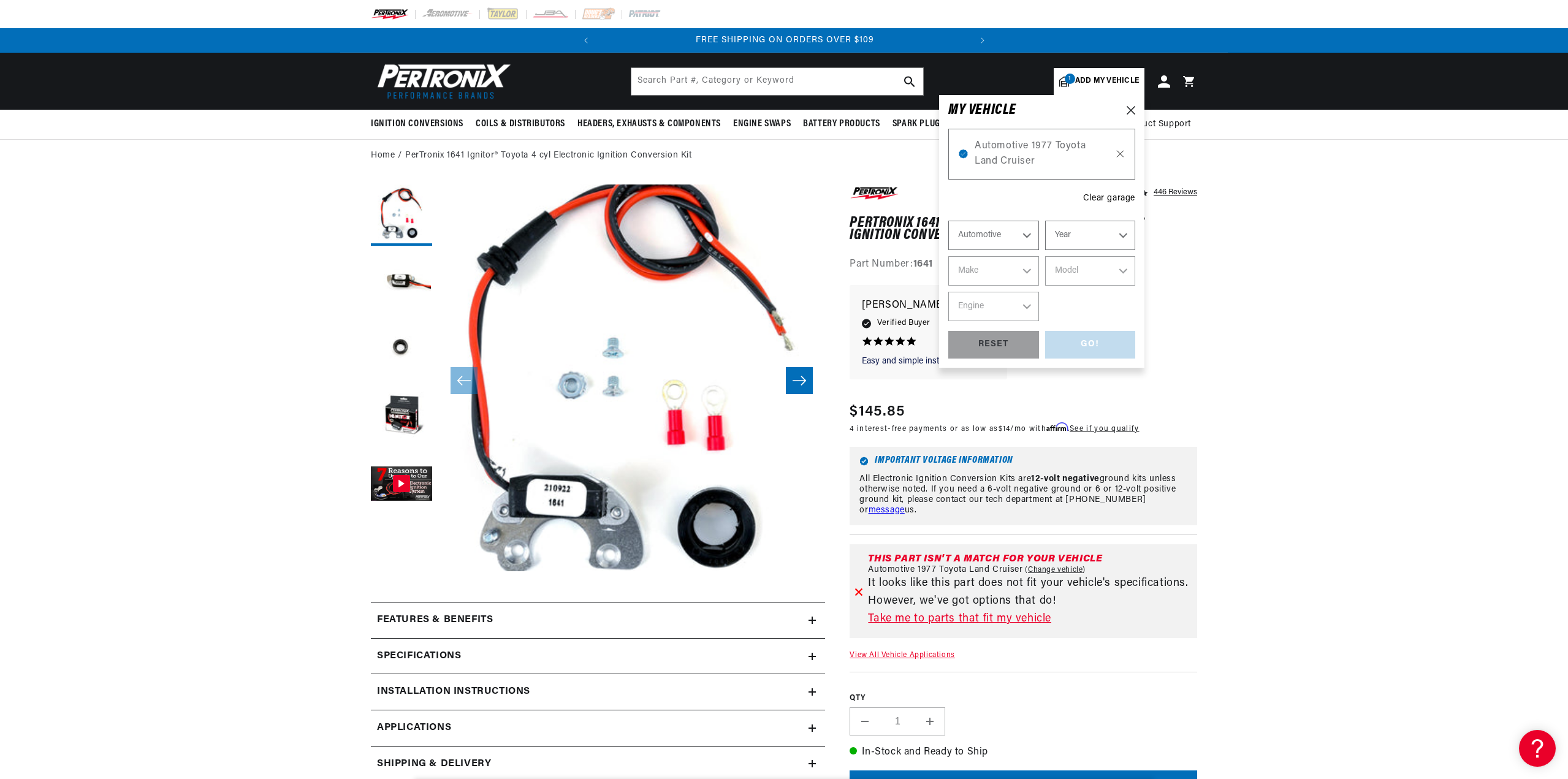
select select "Toyota"
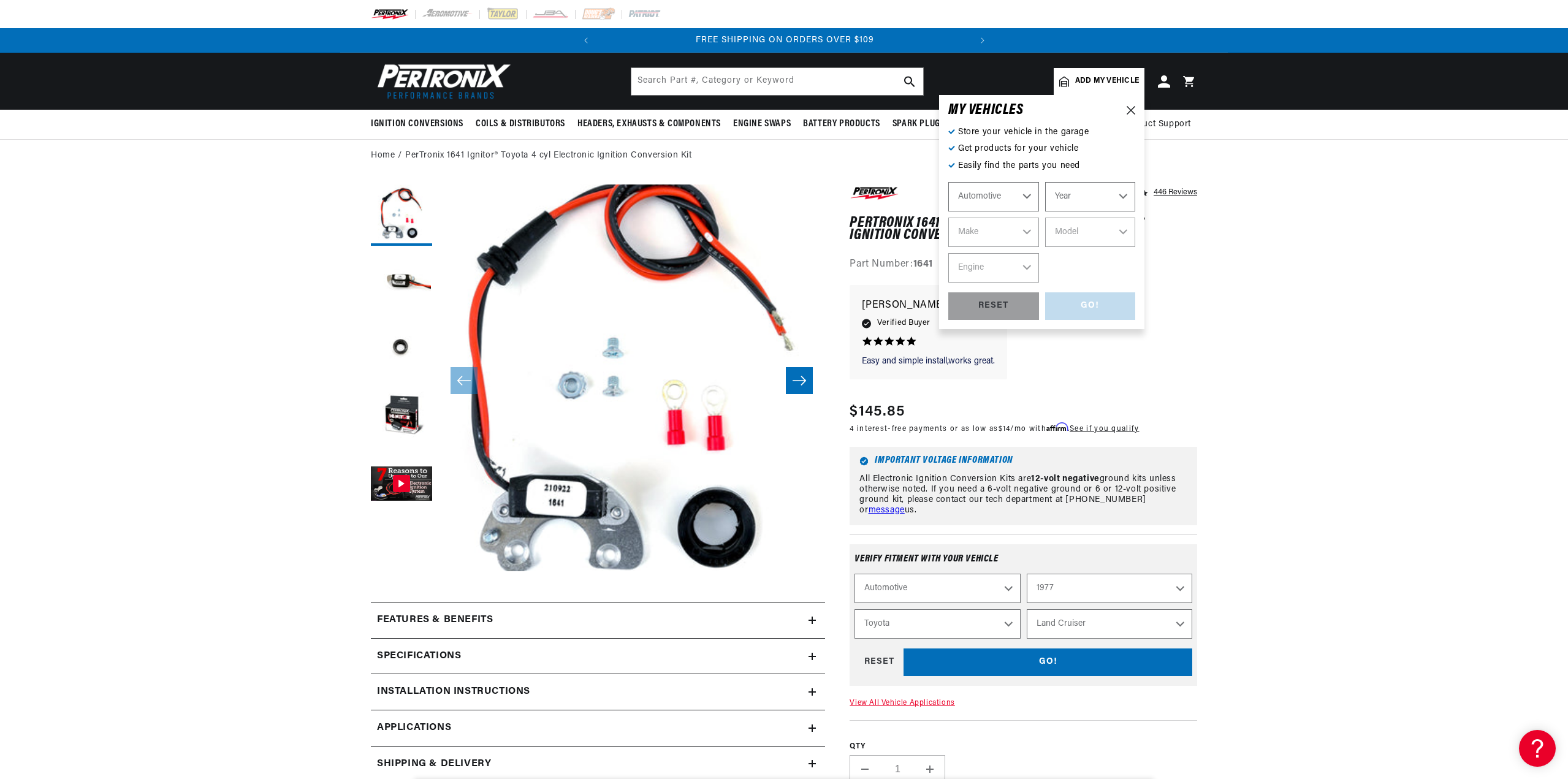
select select "Ride Type"
select select "Year"
select select "Make"
select select "Model"
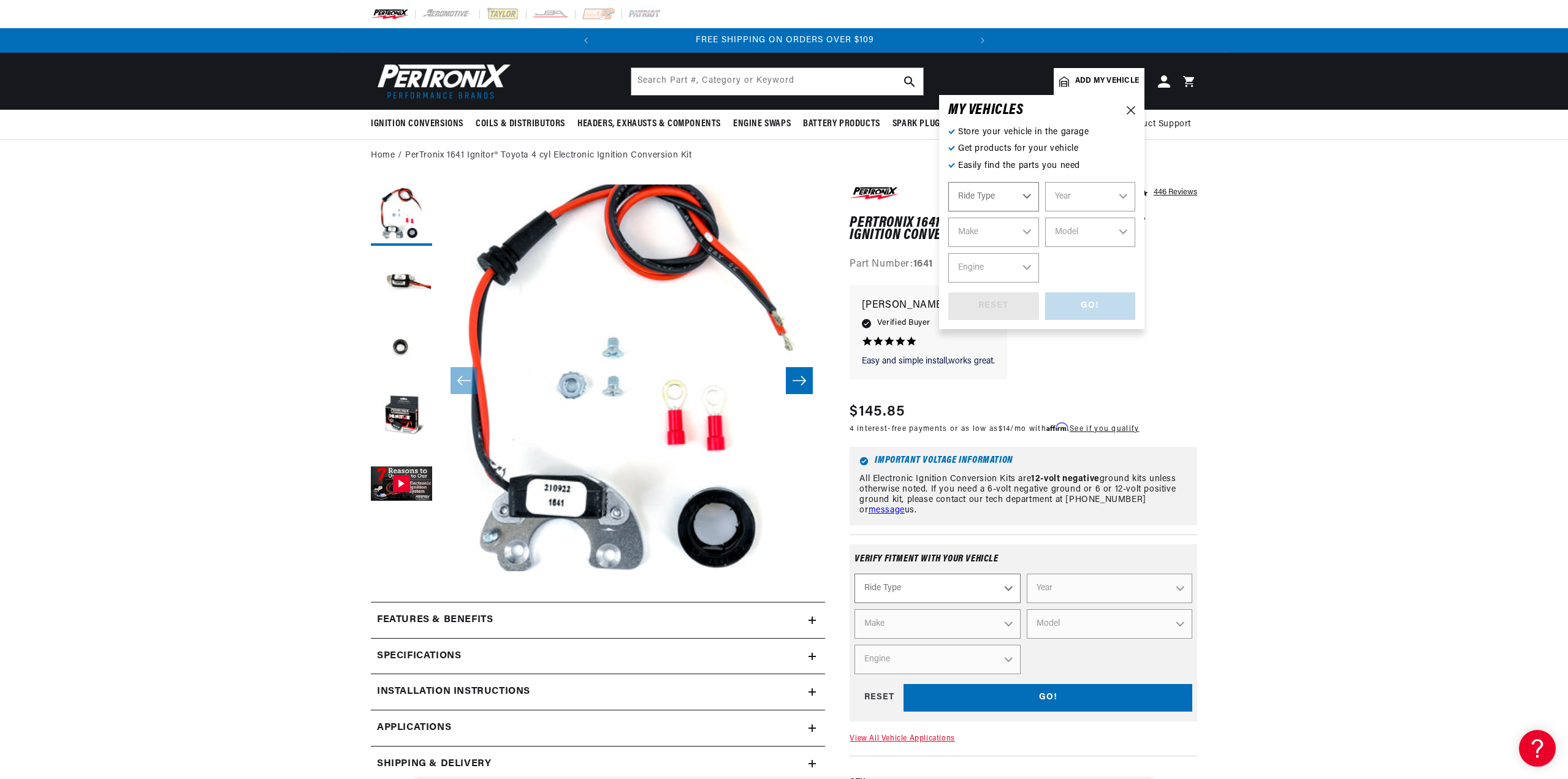
click at [1026, 193] on select "Ride Type Automotive Agricultural Industrial Marine Motorcycle" at bounding box center [994, 197] width 91 height 29
select select "Automotive"
click at [948, 182] on select "Ride Type Automotive Agricultural Industrial Marine Motorcycle" at bounding box center [994, 197] width 91 height 29
select select "Automotive"
click at [1082, 196] on select "Year [DATE] 2023 2022 2021 2020 2019 2018 2017 2016 2015 2014 2013 2012 2011 20…" at bounding box center [1090, 197] width 91 height 29
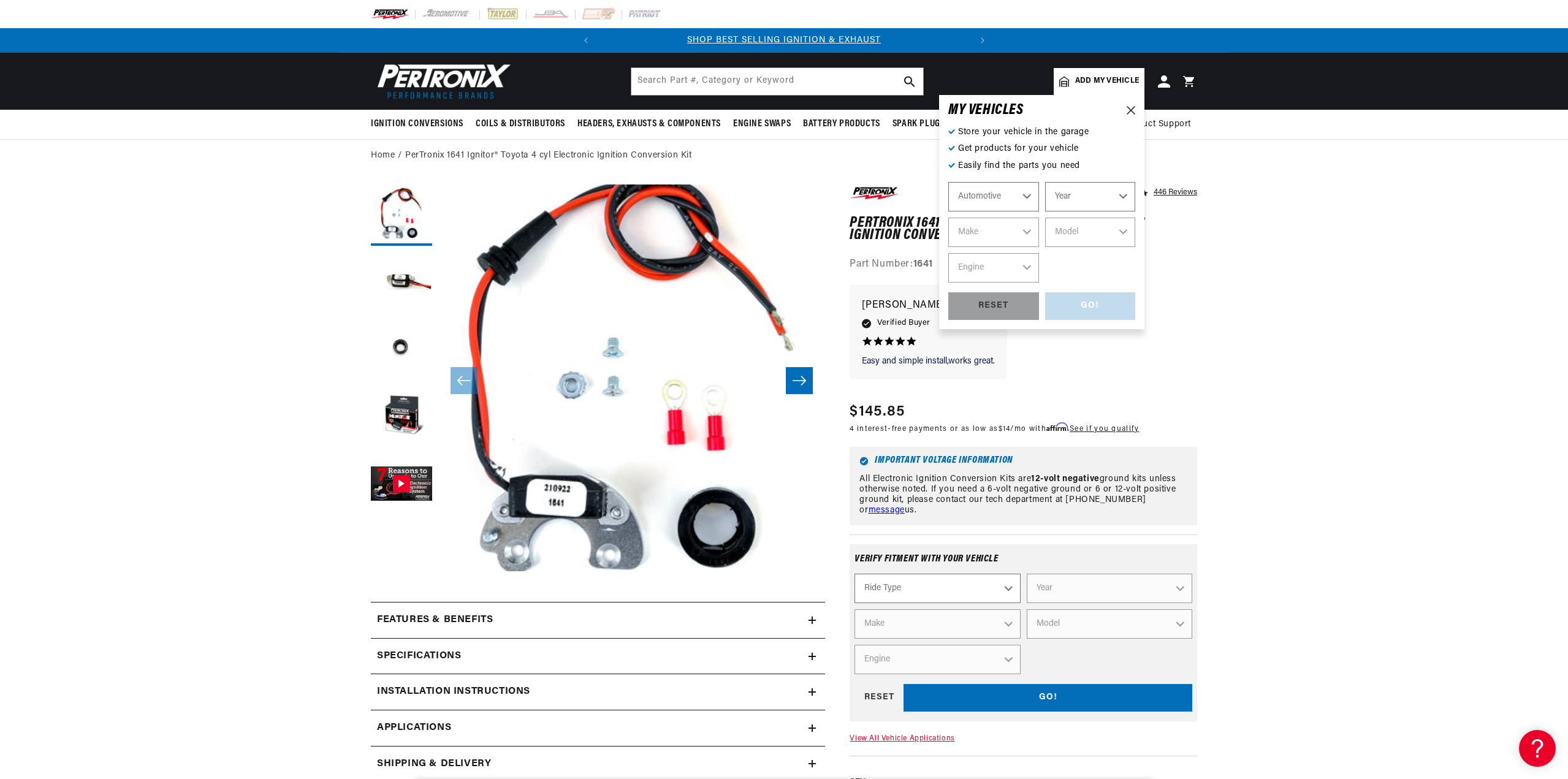
select select "1977"
click at [1045, 182] on select "Year [DATE] 2023 2022 2021 2020 2019 2018 2017 2016 2015 2014 2013 2012 2011 20…" at bounding box center [1090, 197] width 91 height 29
select select "1977"
click at [1027, 232] on select "Make Alfa Romeo American Motors Audi Avanti BMW Buick Cadillac Checker Chevrole…" at bounding box center [994, 232] width 91 height 29
select select "Toyota"
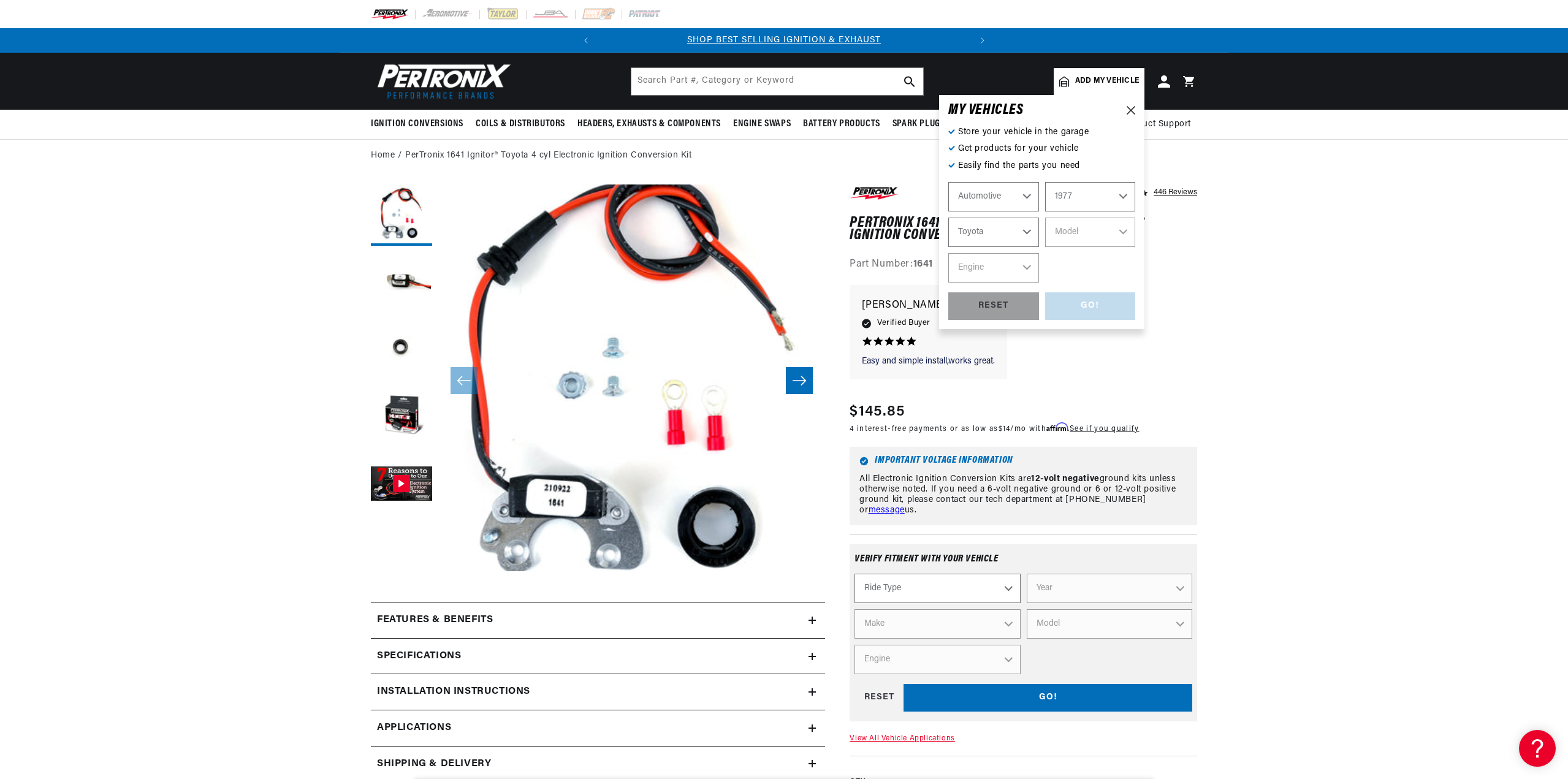
click at [948, 218] on select "Make Alfa Romeo American Motors Audi Avanti BMW Buick Cadillac Checker Chevrole…" at bounding box center [994, 232] width 91 height 29
select select "Toyota"
click at [1123, 232] on select "Model Land Cruiser Landcruiser" at bounding box center [1090, 232] width 91 height 29
click at [1045, 218] on select "Model Land Cruiser Landcruiser" at bounding box center [1090, 232] width 91 height 29
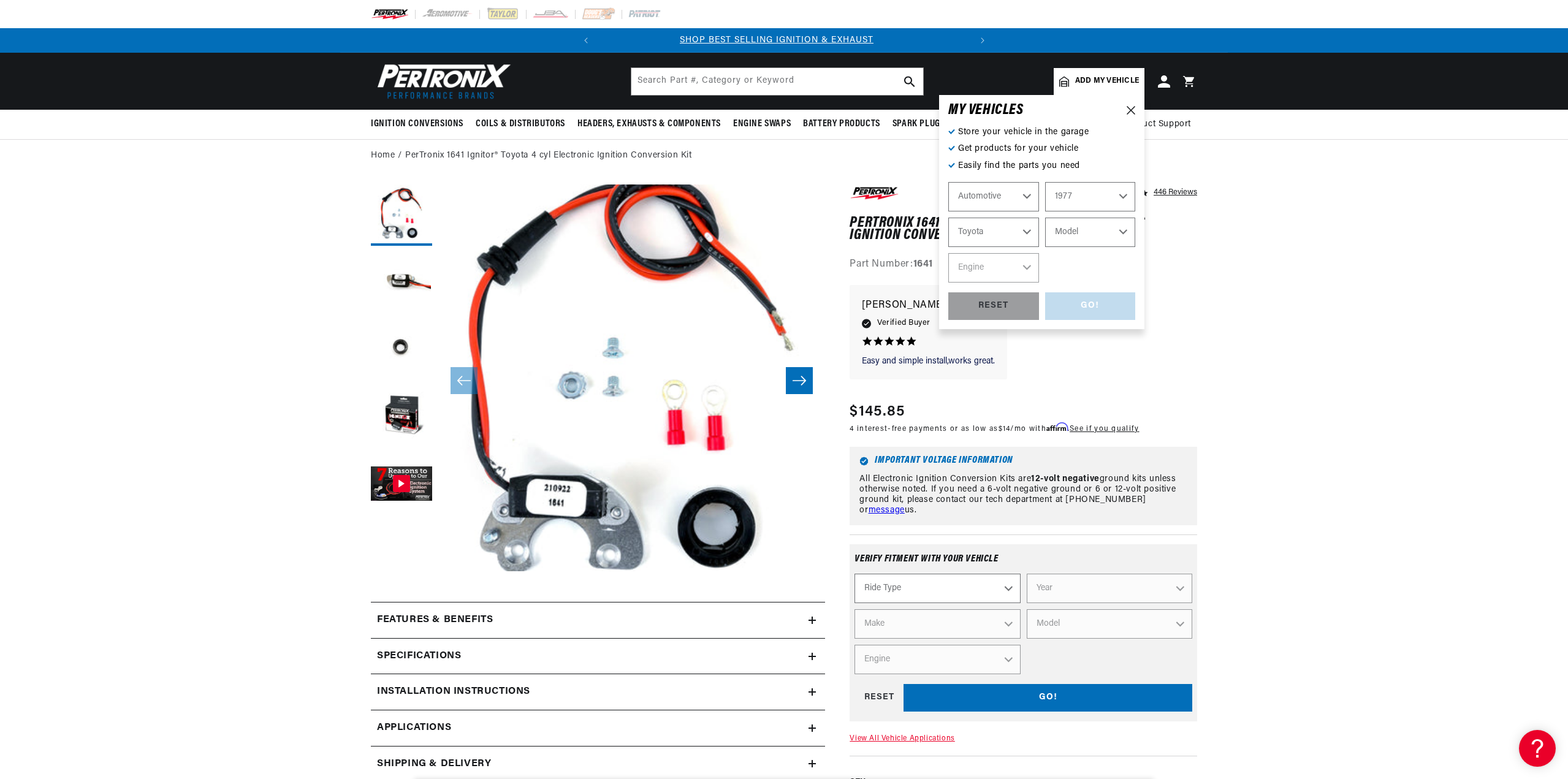
scroll to position [0, 0]
click at [1080, 309] on div "GO! RESET" at bounding box center [1042, 306] width 187 height 28
click at [1128, 199] on select "2024 2023 2022 2021 2020 2019 2018 2017 2016 2015 2014 2013 2012 2011 2010 2009…" at bounding box center [1090, 197] width 91 height 29
click at [1045, 182] on select "2024 2023 2022 2021 2020 2019 2018 2017 2016 2015 2014 2013 2012 2011 2010 2009…" at bounding box center [1090, 197] width 91 height 29
select select "1976"
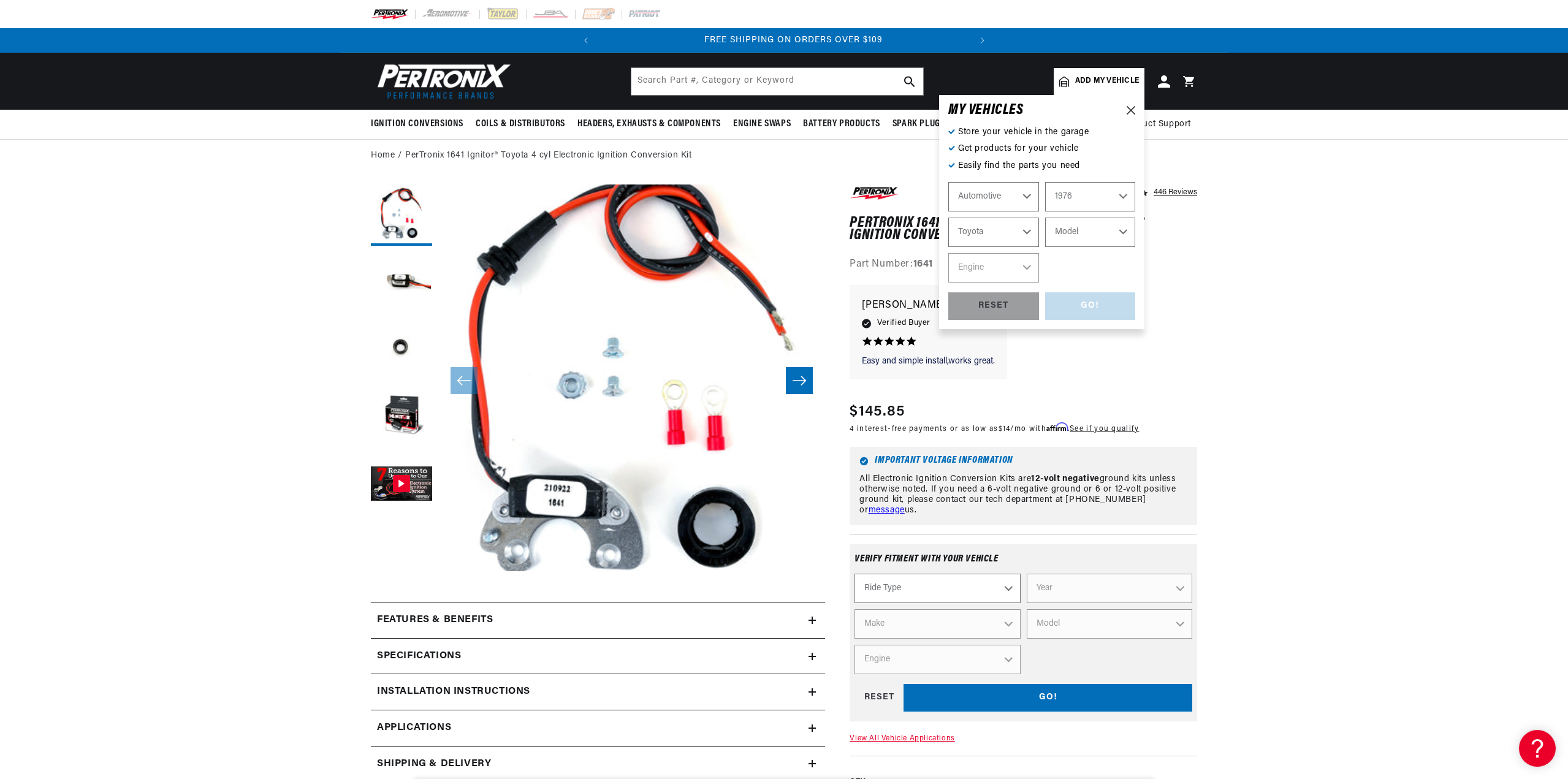
scroll to position [0, 372]
click at [1108, 236] on select "Model Celica Corolla Corona Land Cruiser Landcruiser [PERSON_NAME]" at bounding box center [1090, 232] width 91 height 29
select select "Mark-II"
click at [1045, 218] on select "Model Celica Corolla Corona Land Cruiser Landcruiser [PERSON_NAME]" at bounding box center [1090, 232] width 91 height 29
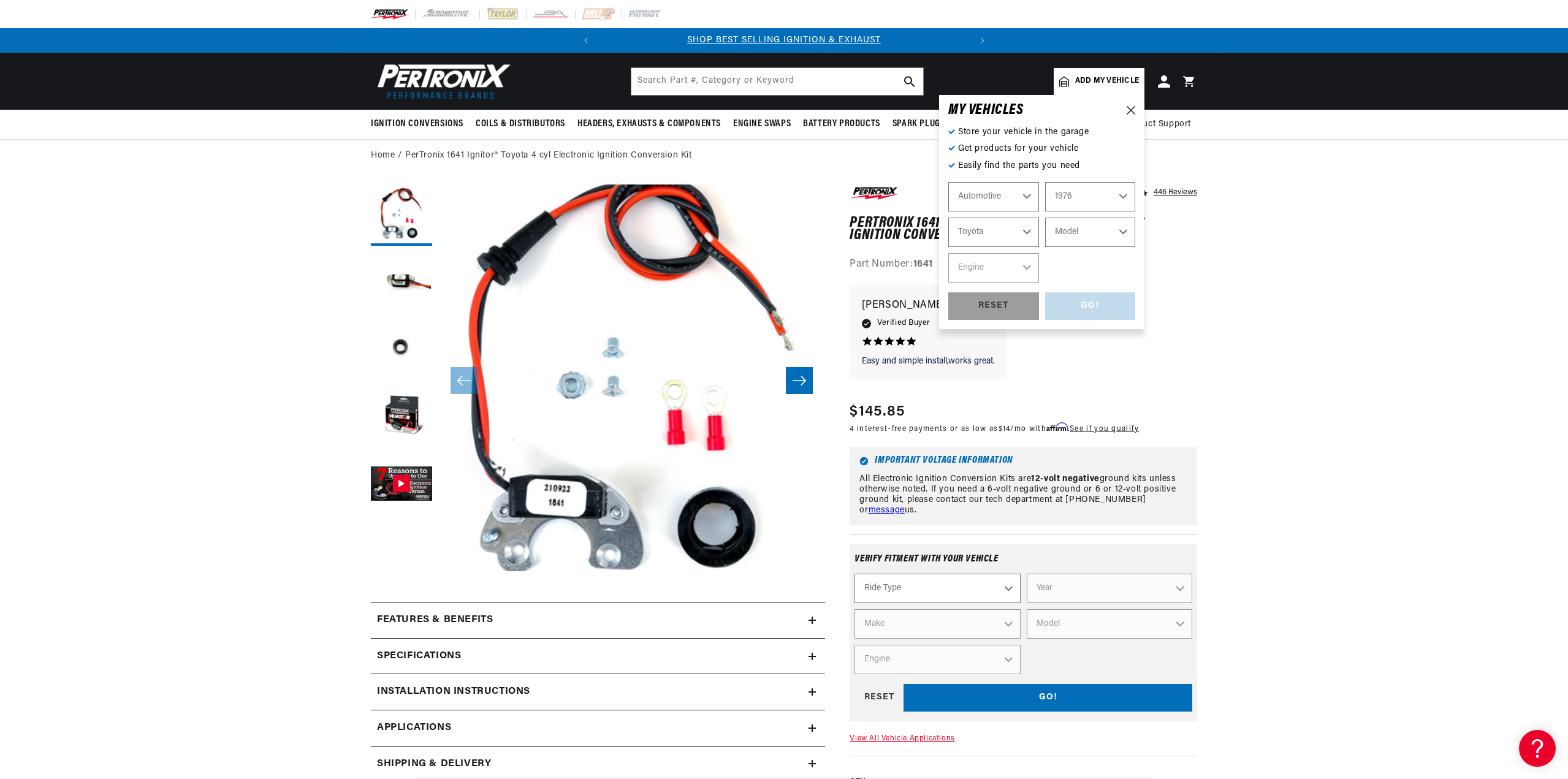
select select "Mark-II"
